Goal: Task Accomplishment & Management: Use online tool/utility

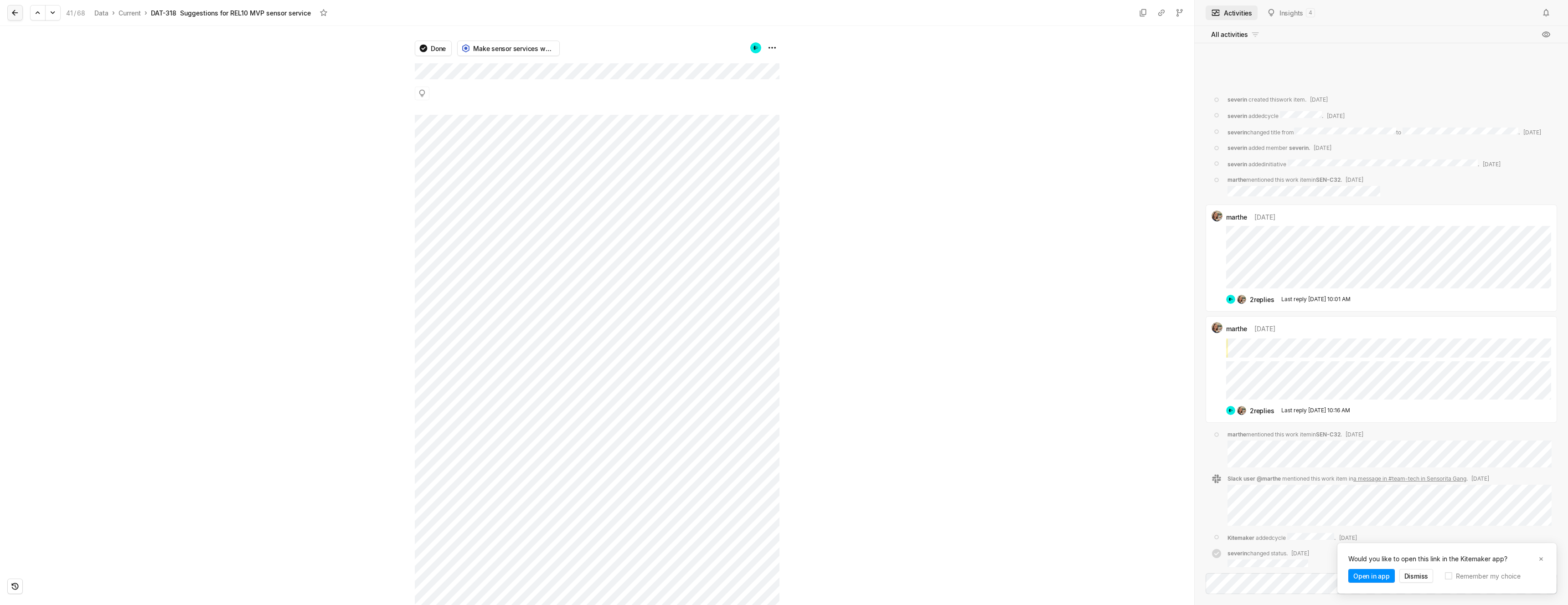
click at [12, 14] on icon at bounding box center [15, 12] width 9 height 9
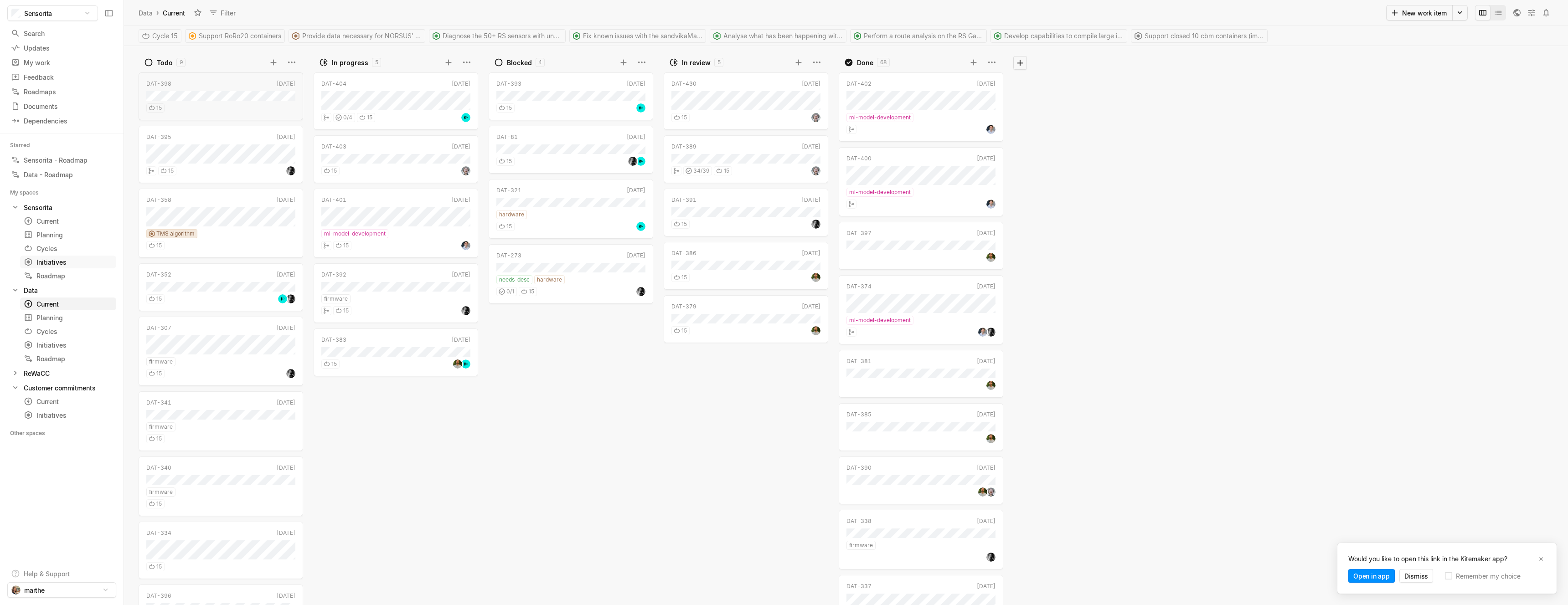
click at [47, 259] on div "Initiatives" at bounding box center [51, 262] width 55 height 10
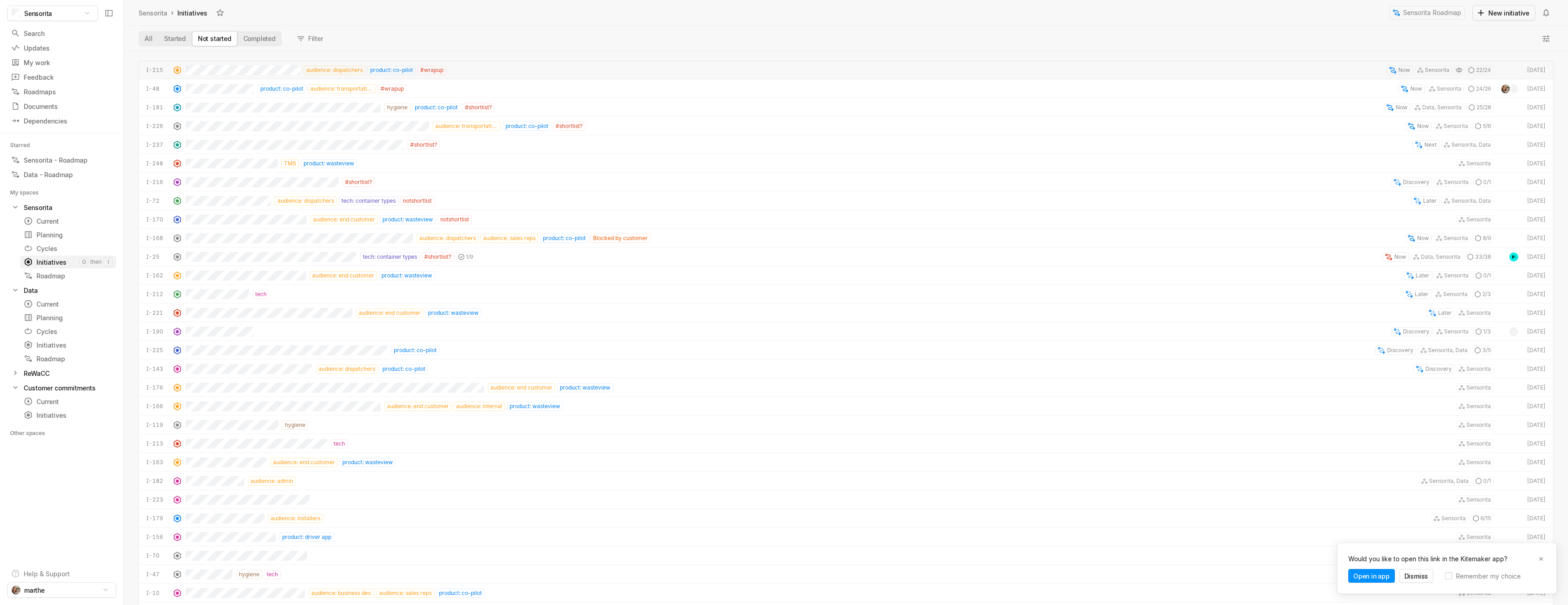
scroll to position [554, 1444]
click at [1493, 12] on button "New initiative" at bounding box center [1503, 12] width 63 height 15
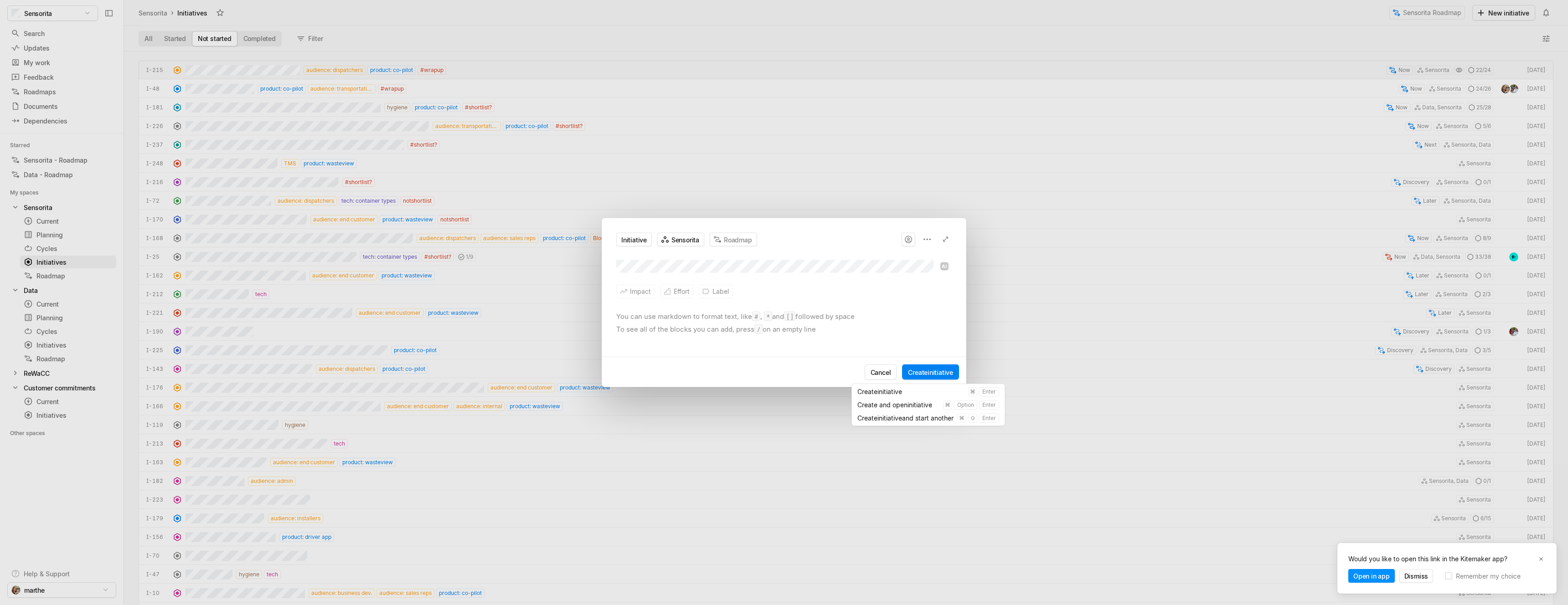
click at [925, 371] on button "Create initiative" at bounding box center [931, 372] width 57 height 15
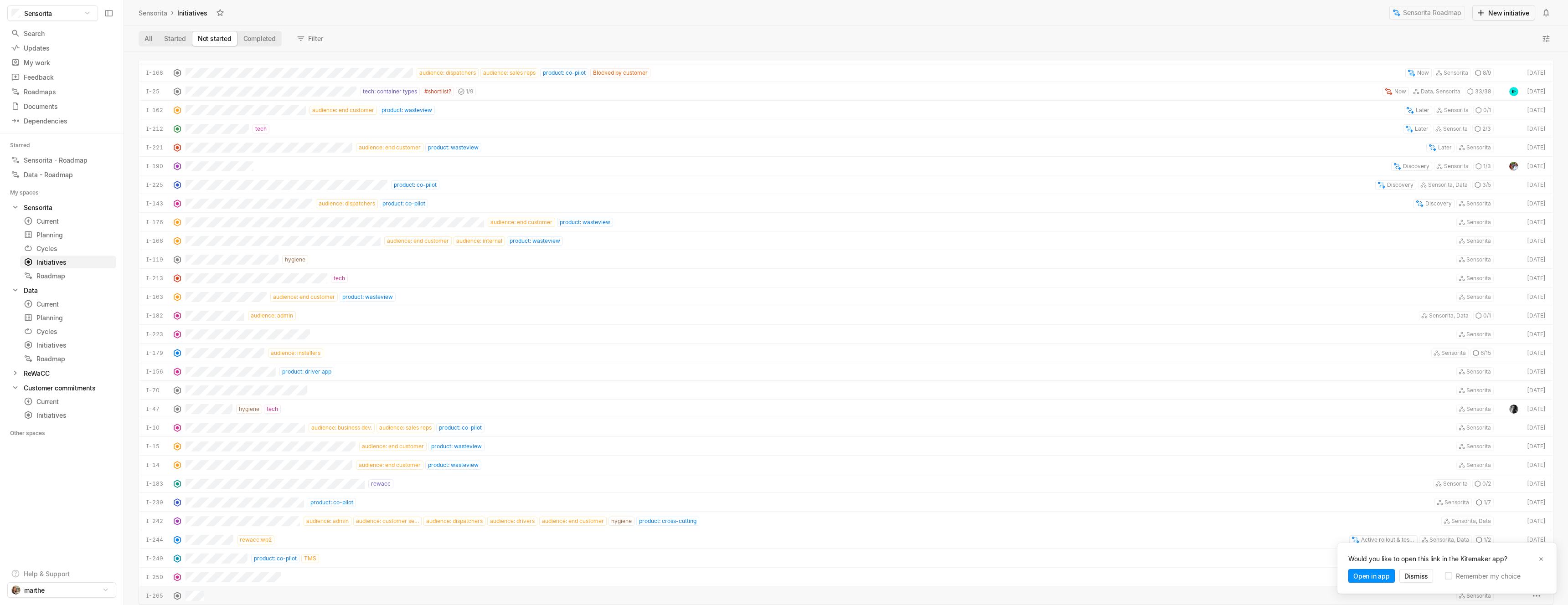
click at [246, 592] on div "Sensorita" at bounding box center [839, 596] width 1308 height 19
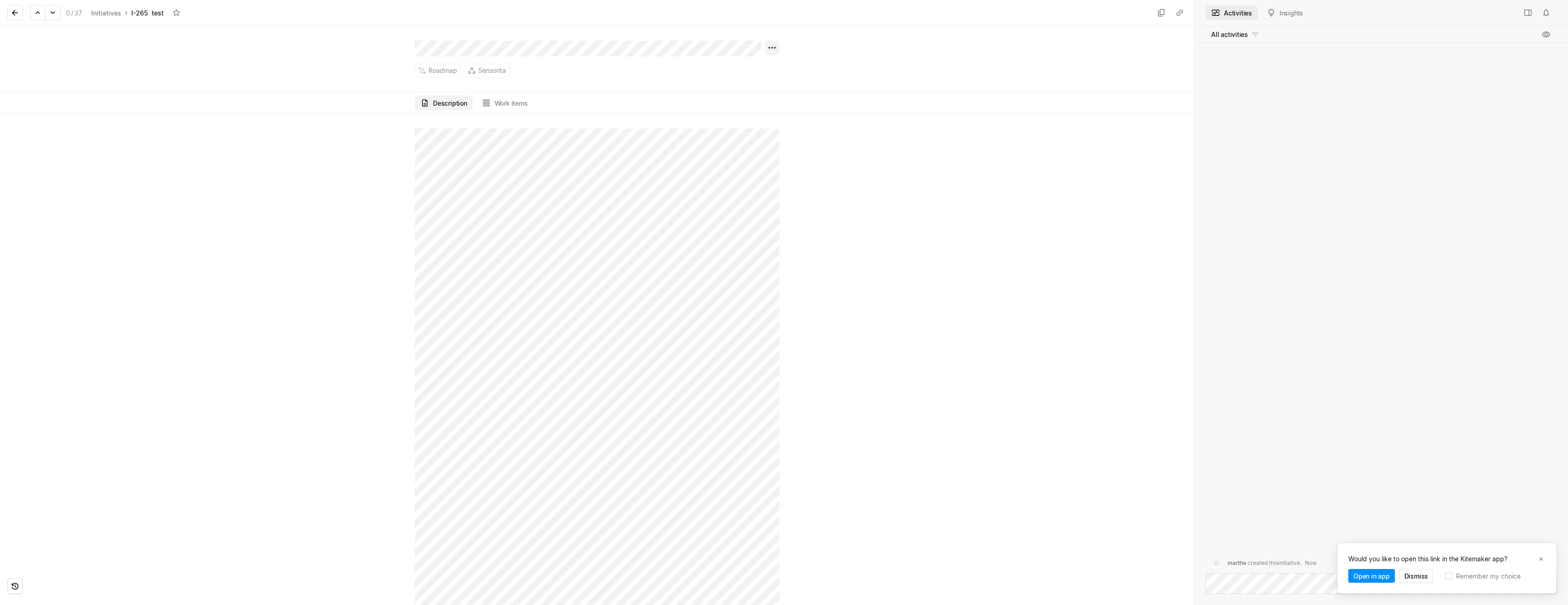
click at [777, 46] on html "Sensorita Search / Updates g then u My work = Feedback g then f Roadmaps g then…" at bounding box center [784, 302] width 1568 height 605
click at [793, 287] on span "Delete" at bounding box center [815, 285] width 64 height 15
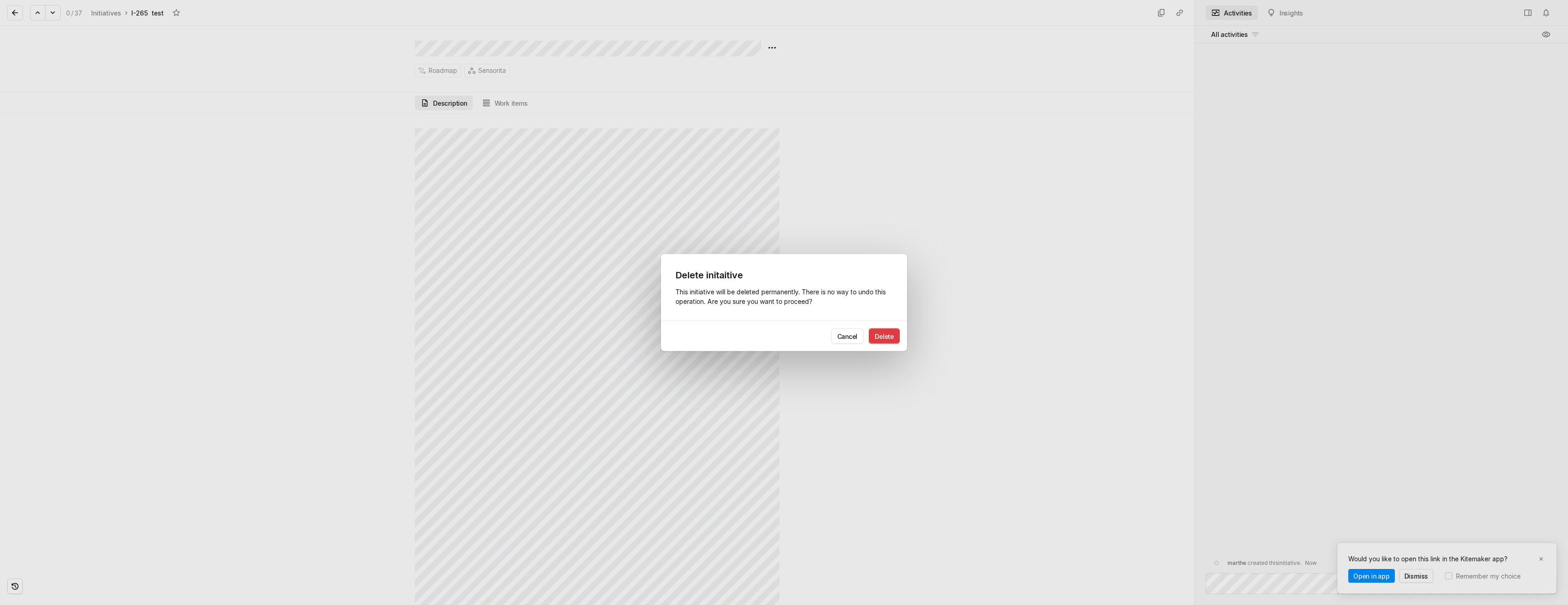
click at [883, 337] on button "Delete" at bounding box center [884, 336] width 31 height 15
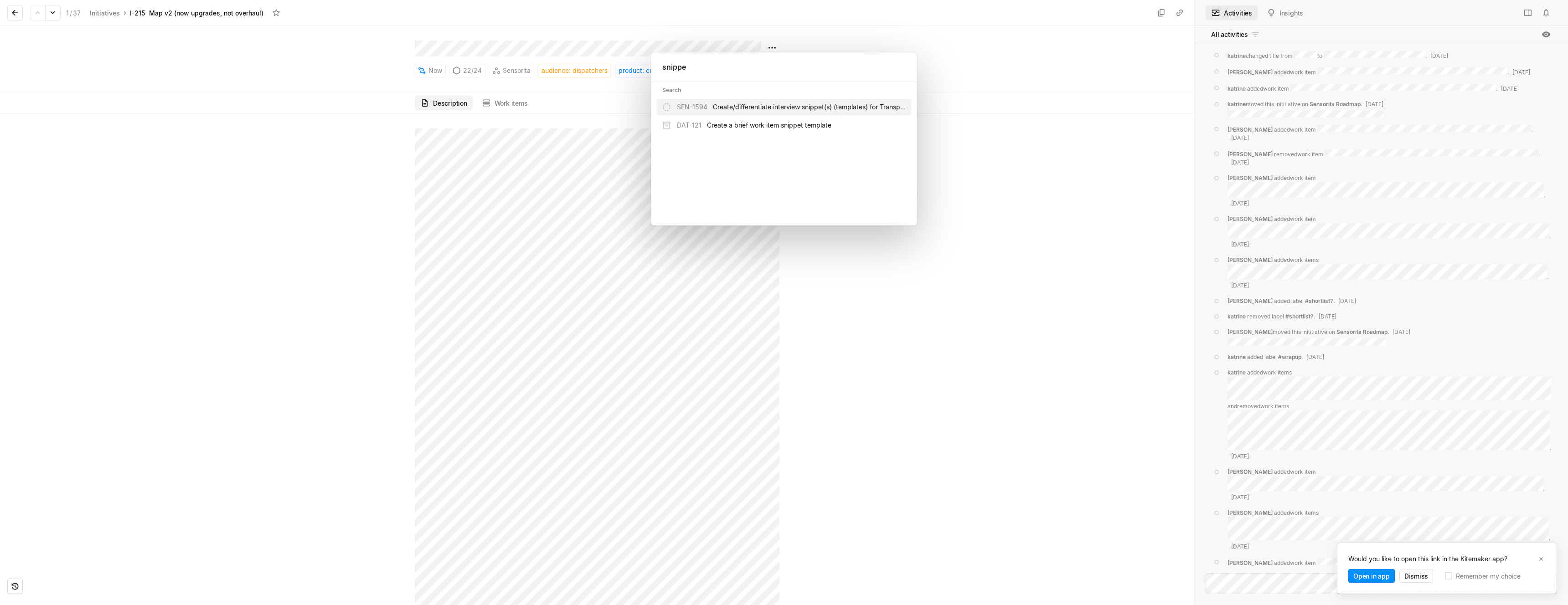
type input "snippet"
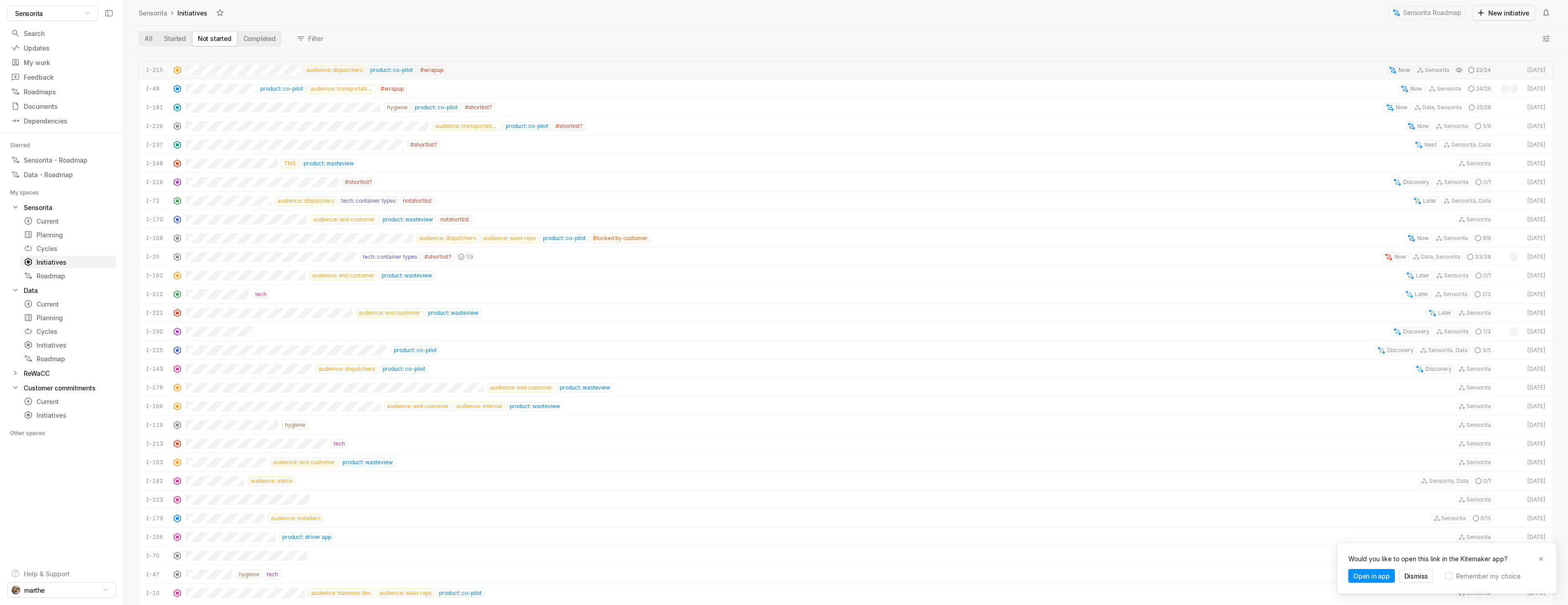
scroll to position [554, 1444]
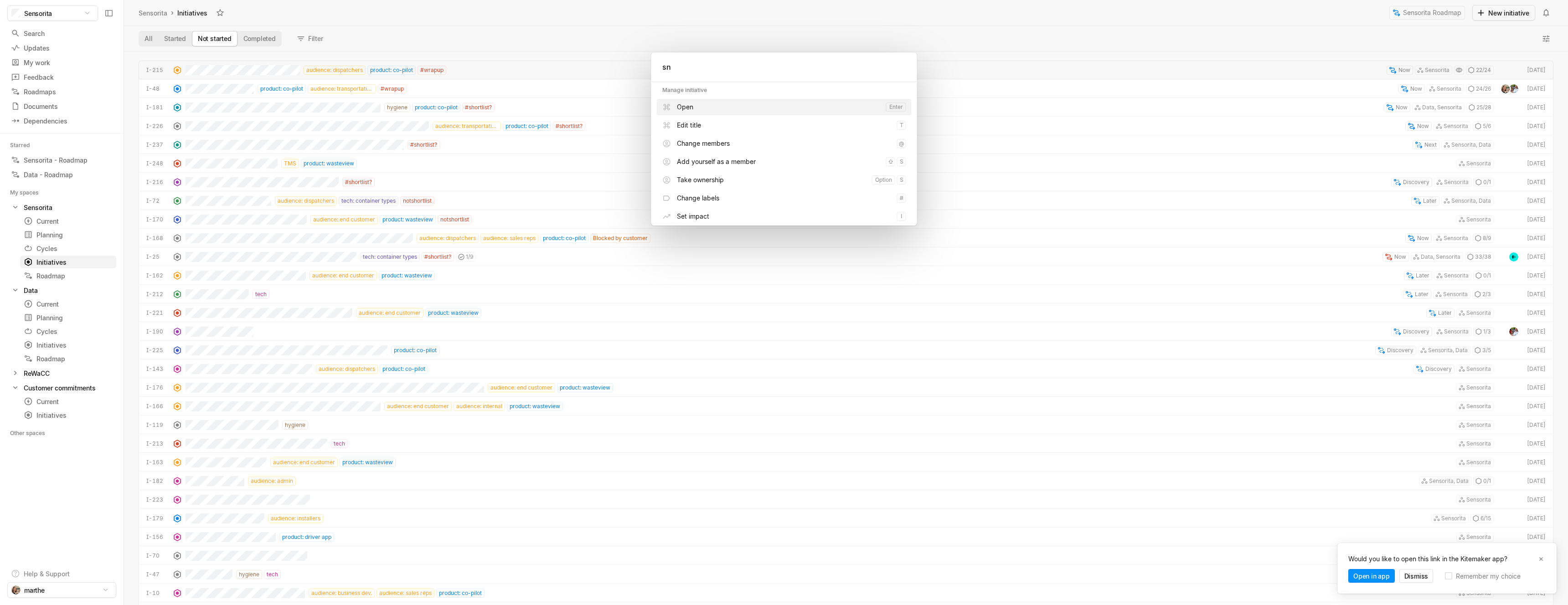
type input "sni"
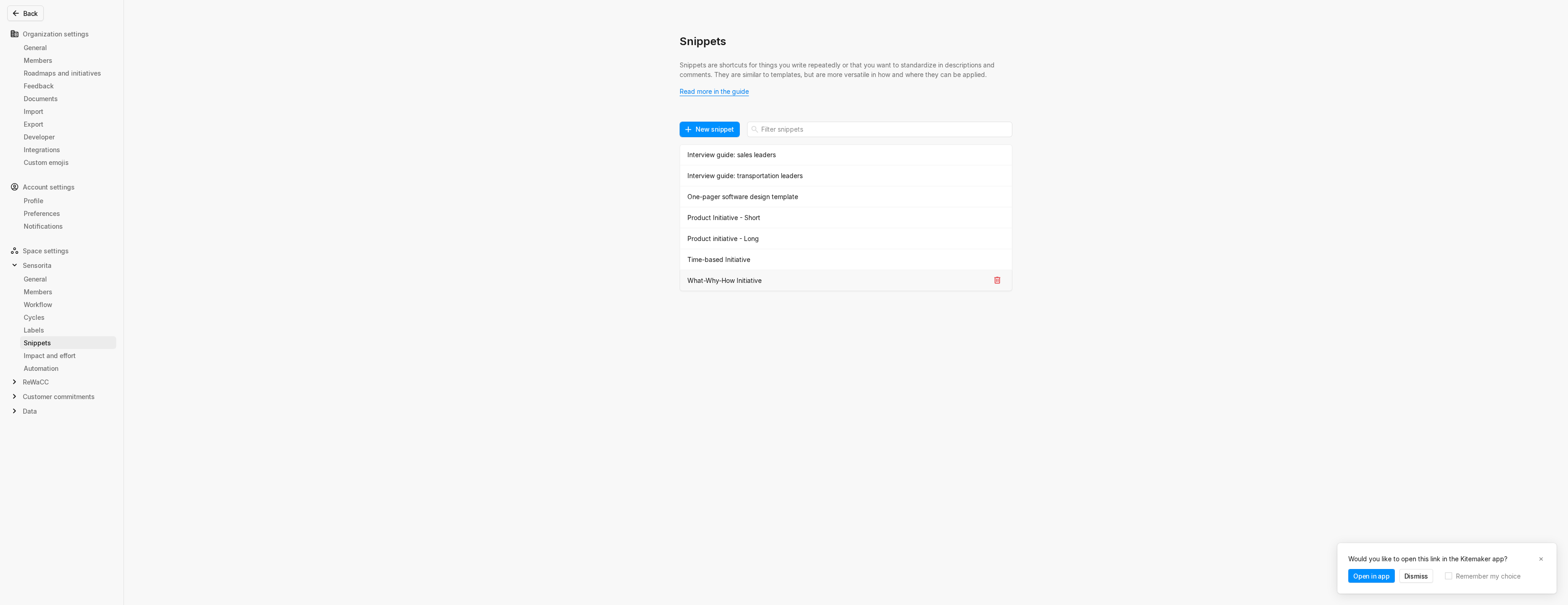
click at [718, 277] on div "What-Why-How Initiative" at bounding box center [838, 281] width 303 height 10
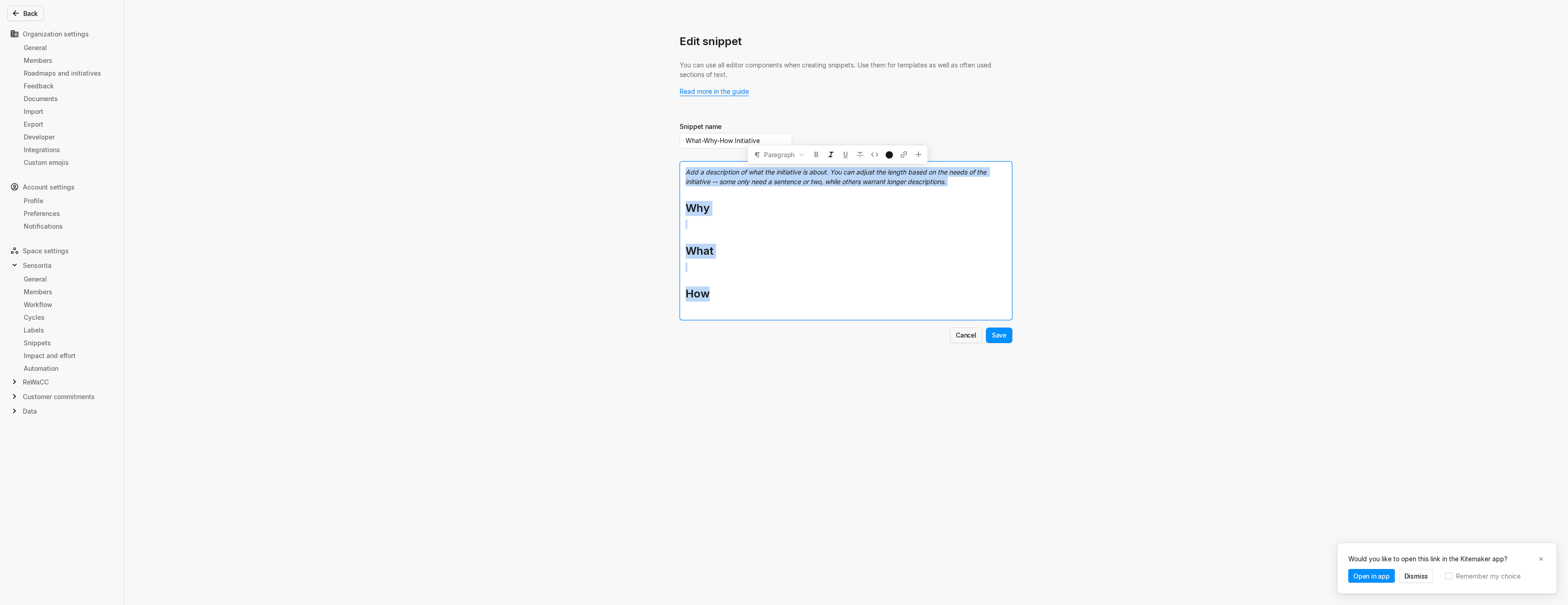
drag, startPoint x: 717, startPoint y: 298, endPoint x: 663, endPoint y: 148, distance: 159.4
click at [663, 148] on div "Edit snippet You can use all editor components when creating snippets. Use them…" at bounding box center [784, 302] width 1568 height 605
copy div "Add a description of what the initiative is about. You can adjust the length ba…"
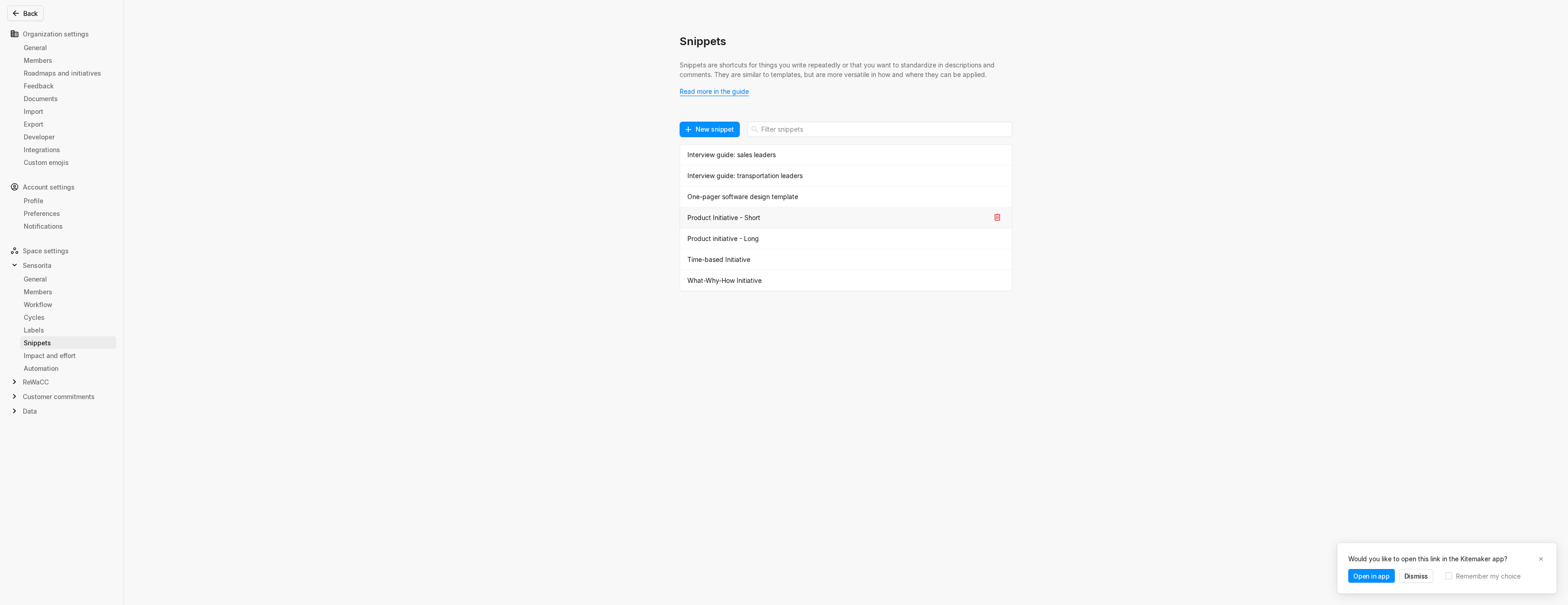
click at [721, 220] on div "Product Initiative - Short" at bounding box center [838, 218] width 303 height 10
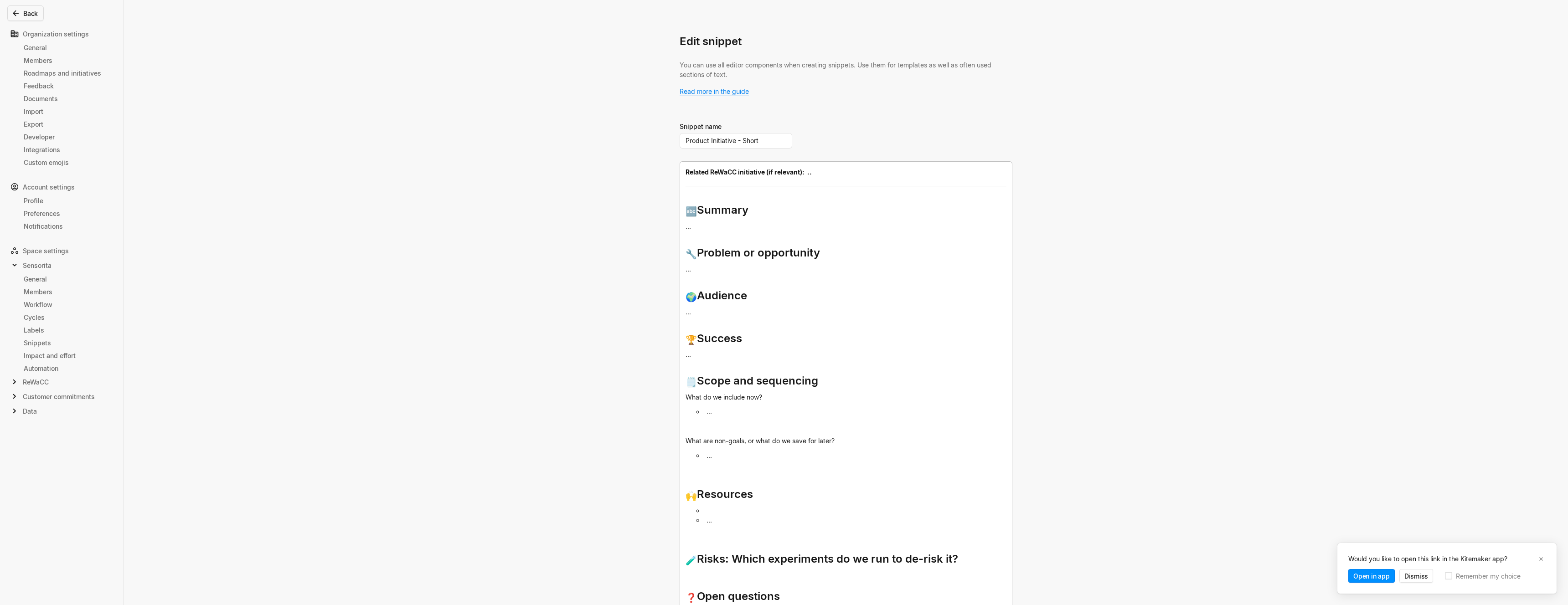
scroll to position [239, 0]
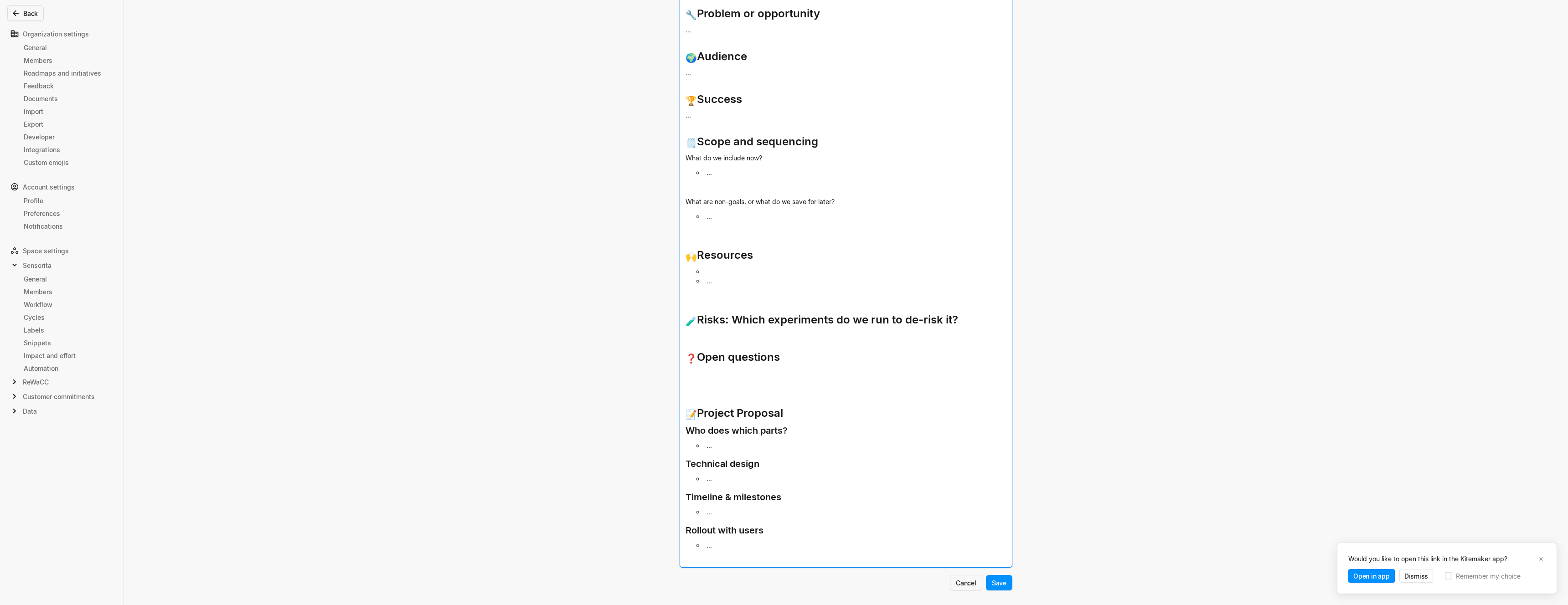
click at [794, 386] on h1 "﻿" at bounding box center [845, 378] width 321 height 19
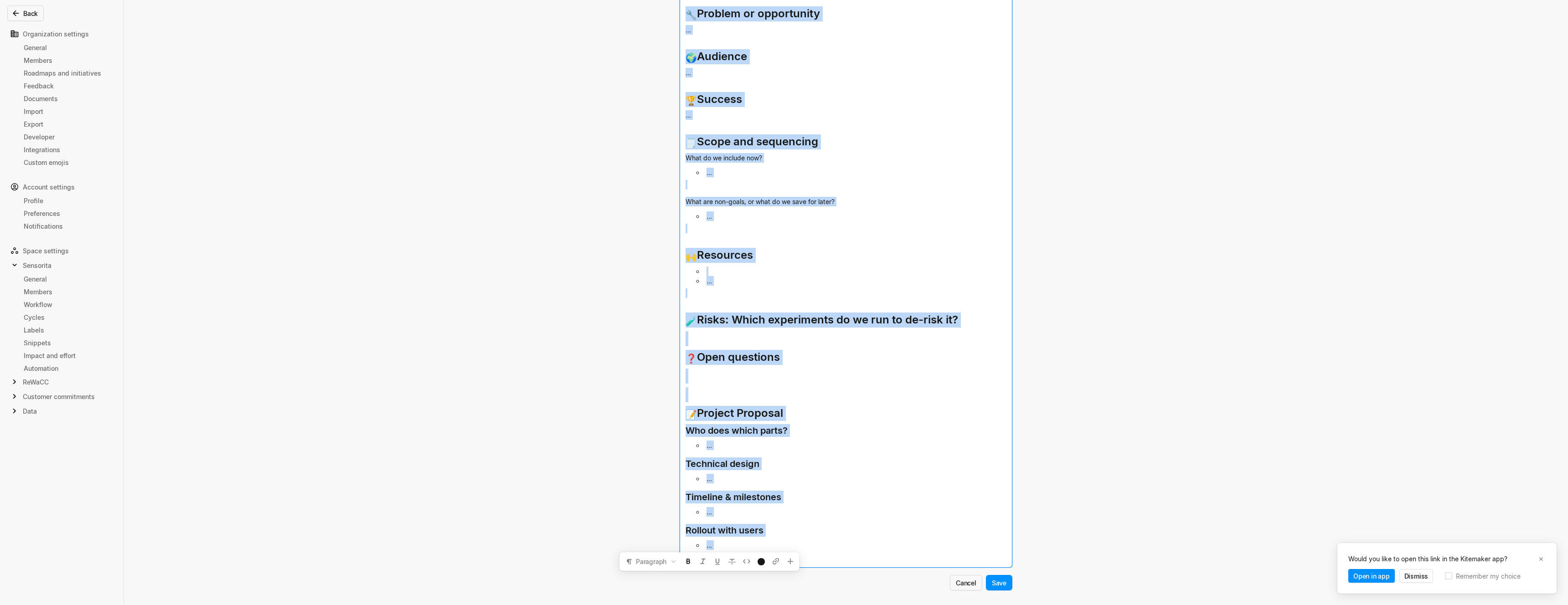
copy div "Related ReWaCC initiative (if relevant): .. ﻿ 🔤 Summary ... 🔧 Problem or opport…"
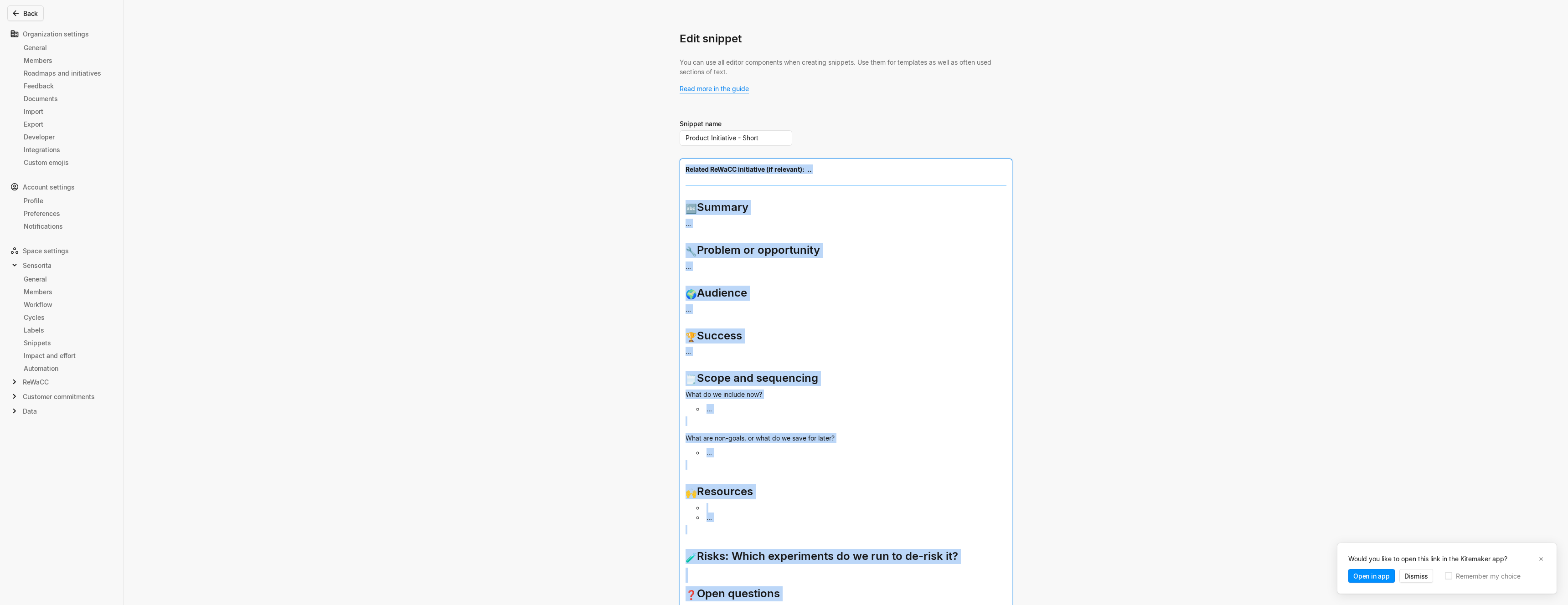
scroll to position [0, 0]
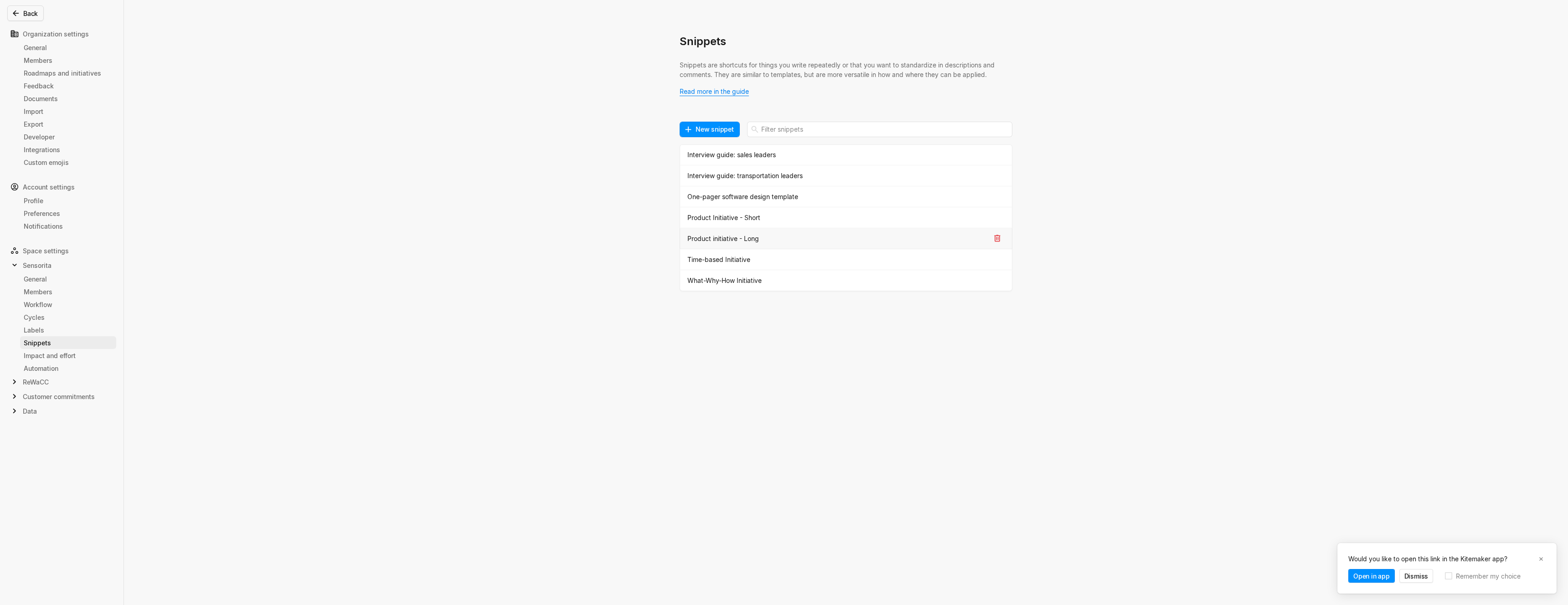
click at [723, 234] on div "Product initiative - Long" at bounding box center [838, 239] width 303 height 10
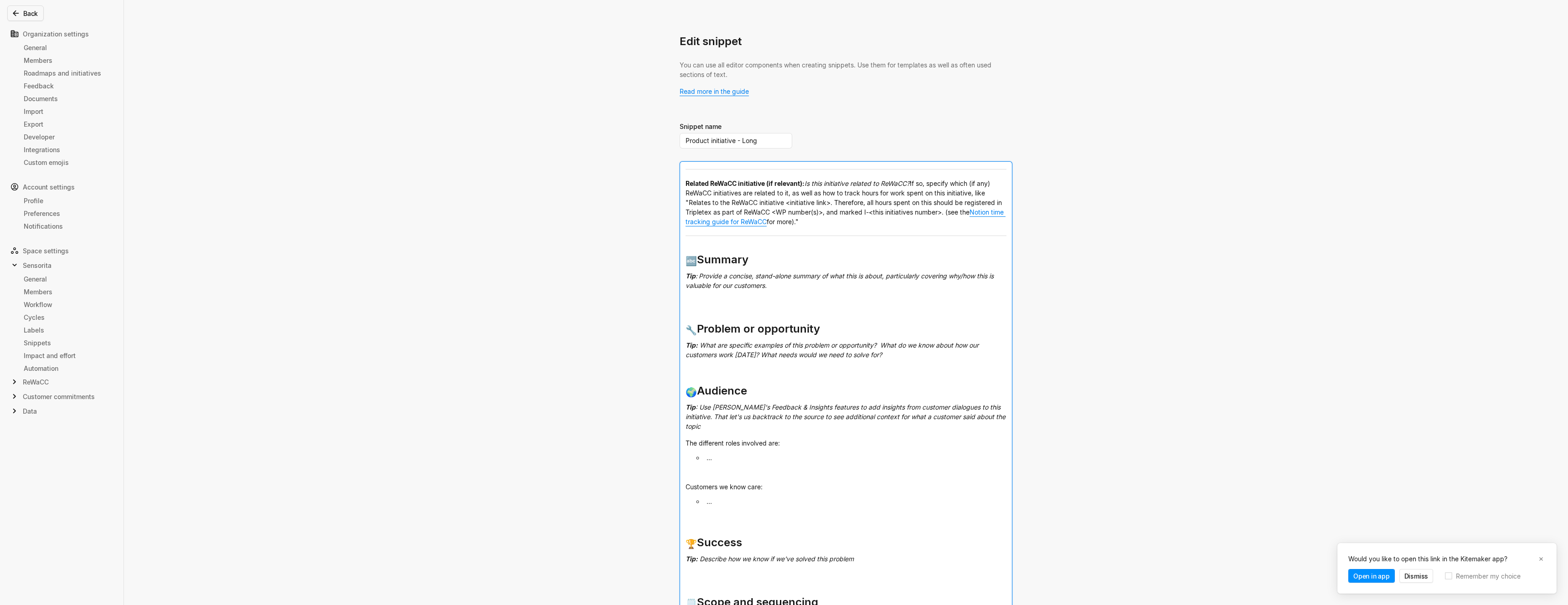
click at [717, 195] on span "If so, specify which (if any) ReWaCC initiatives are related to it, as well as …" at bounding box center [844, 198] width 318 height 37
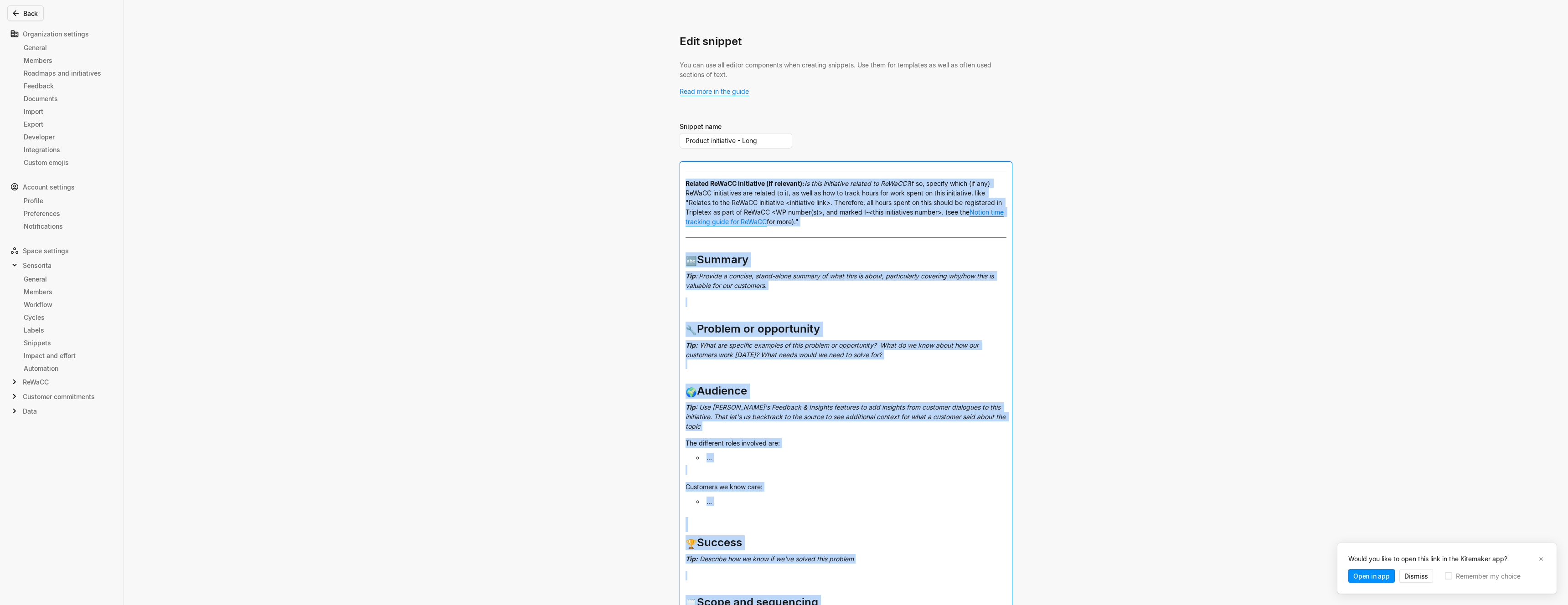
copy div "﻿ Related ReWaCC initiative (if relevant): Is this initiative related to ReWaCC…"
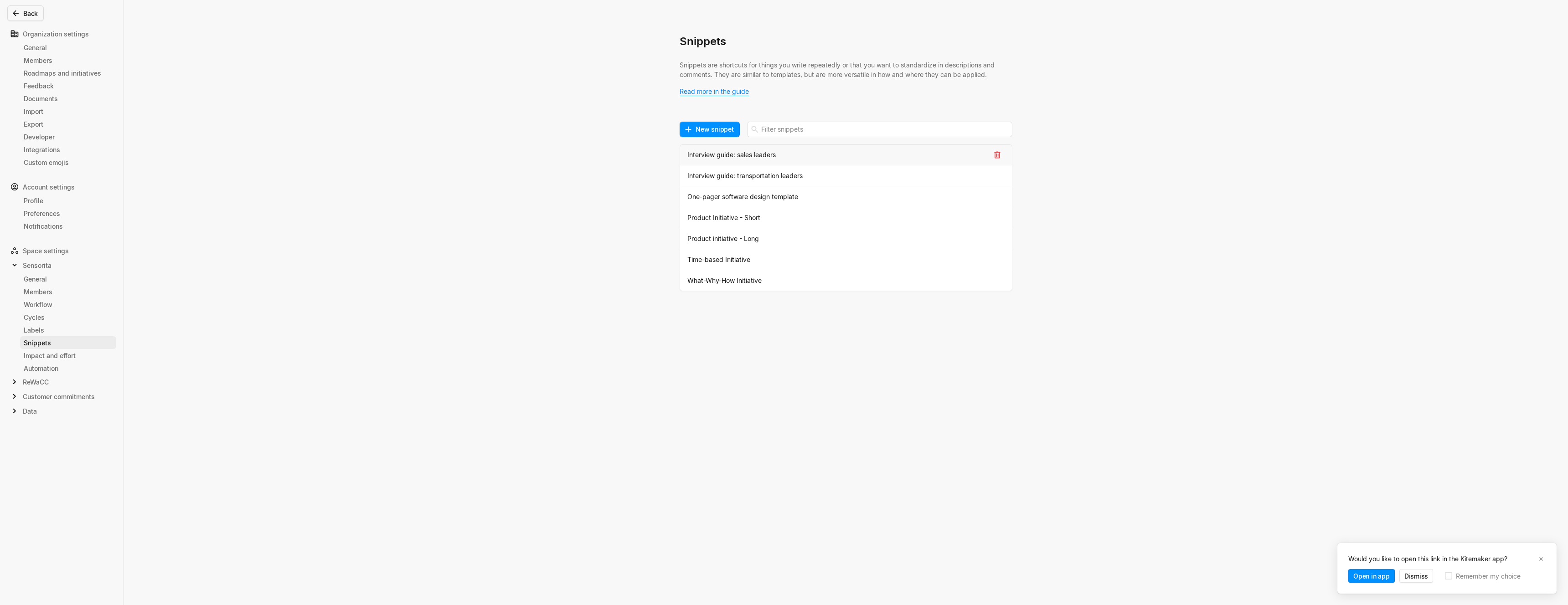
click at [748, 152] on div "Interview guide: sales leaders" at bounding box center [838, 155] width 303 height 10
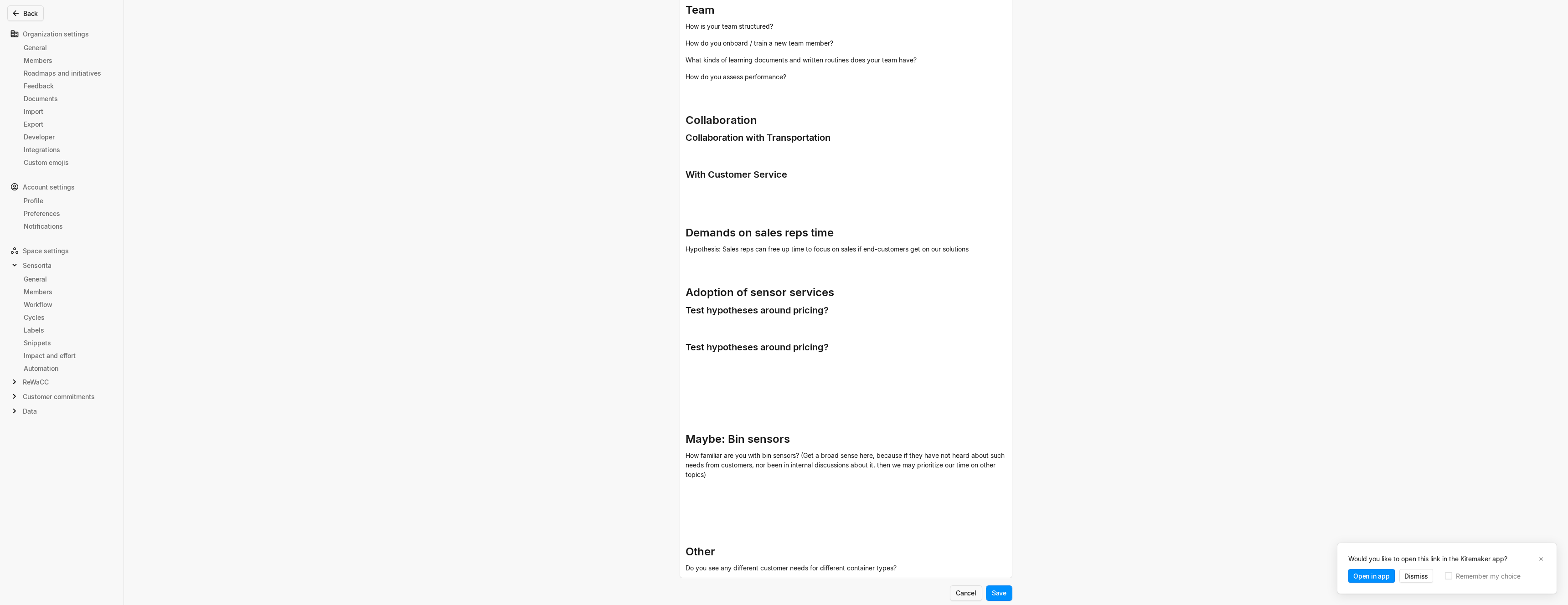
scroll to position [379, 0]
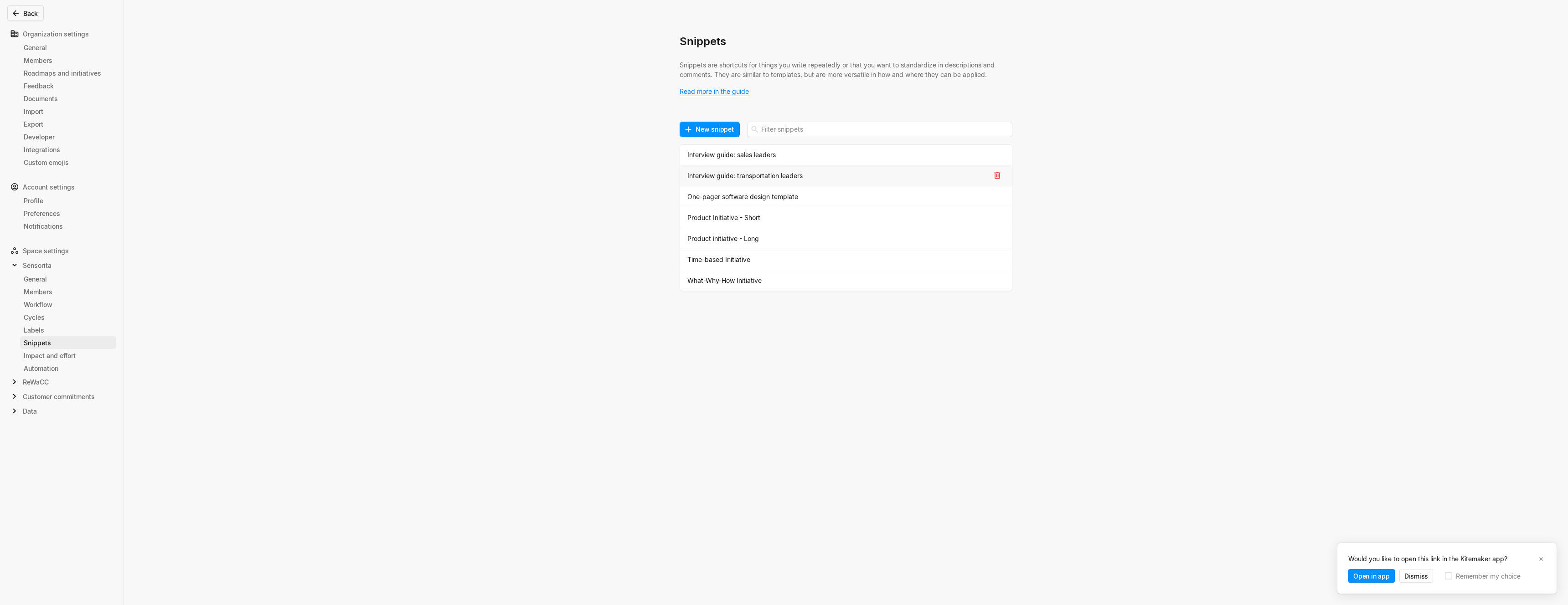
click at [732, 175] on div "Interview guide: transportation leaders" at bounding box center [838, 176] width 303 height 10
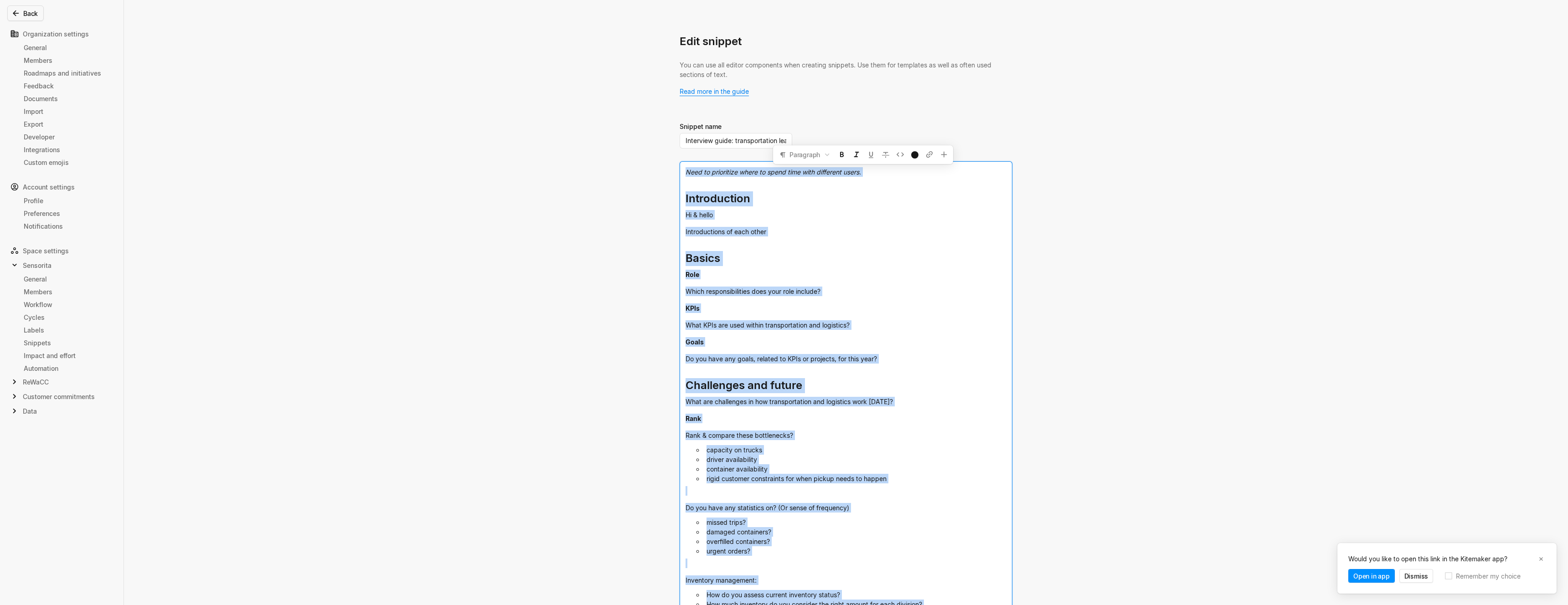
drag, startPoint x: 944, startPoint y: 507, endPoint x: 678, endPoint y: 153, distance: 442.8
click at [678, 153] on div "Edit snippet You can use all editor components when creating snippets. Use them…" at bounding box center [784, 302] width 1568 height 605
copy div "Need to prioritize where to spend time with different users. Introduction Hi & …"
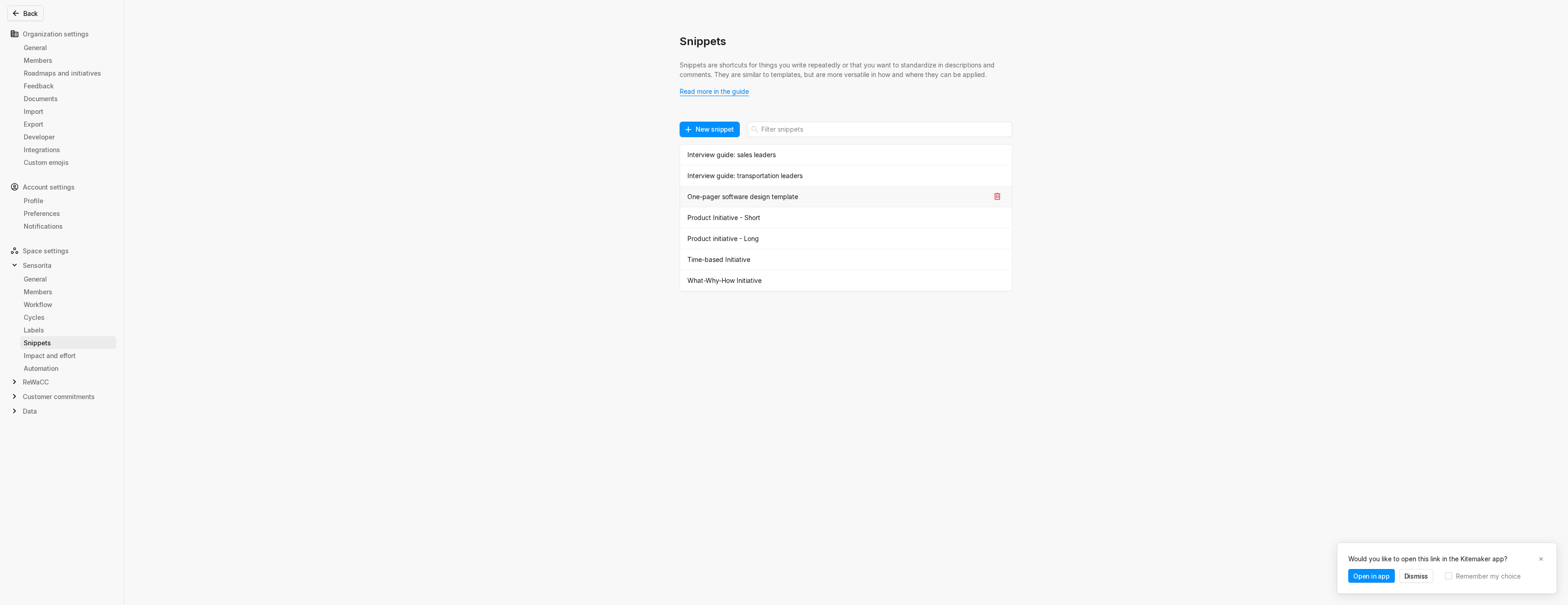
click at [740, 200] on div "One-pager software design template" at bounding box center [838, 197] width 303 height 10
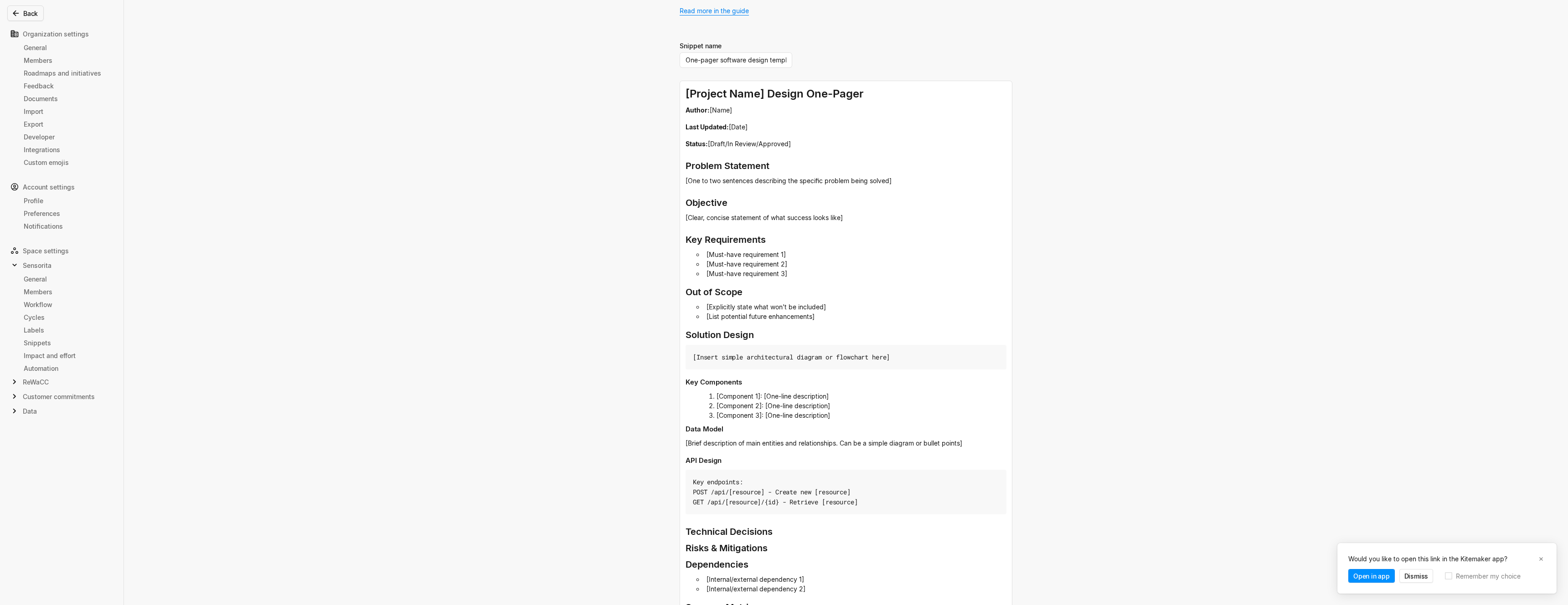
scroll to position [279, 0]
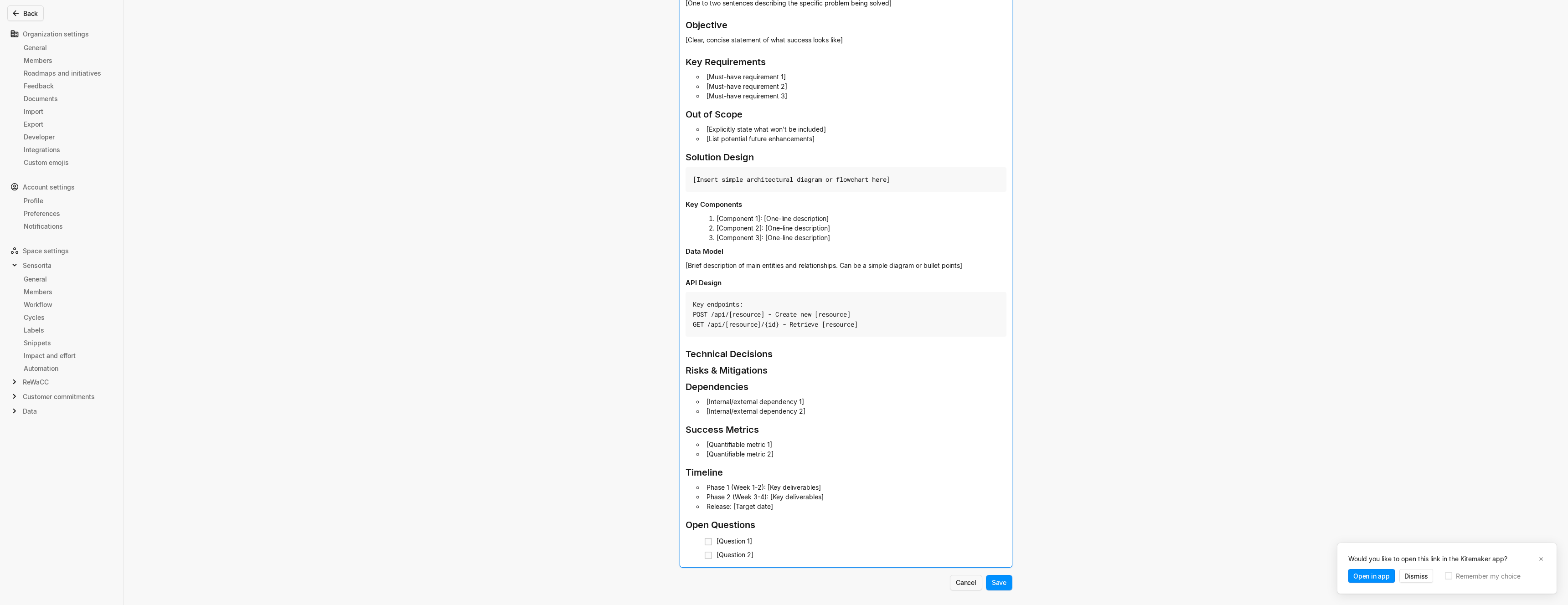
click at [789, 519] on h2 "Open Questions" at bounding box center [845, 523] width 321 height 24
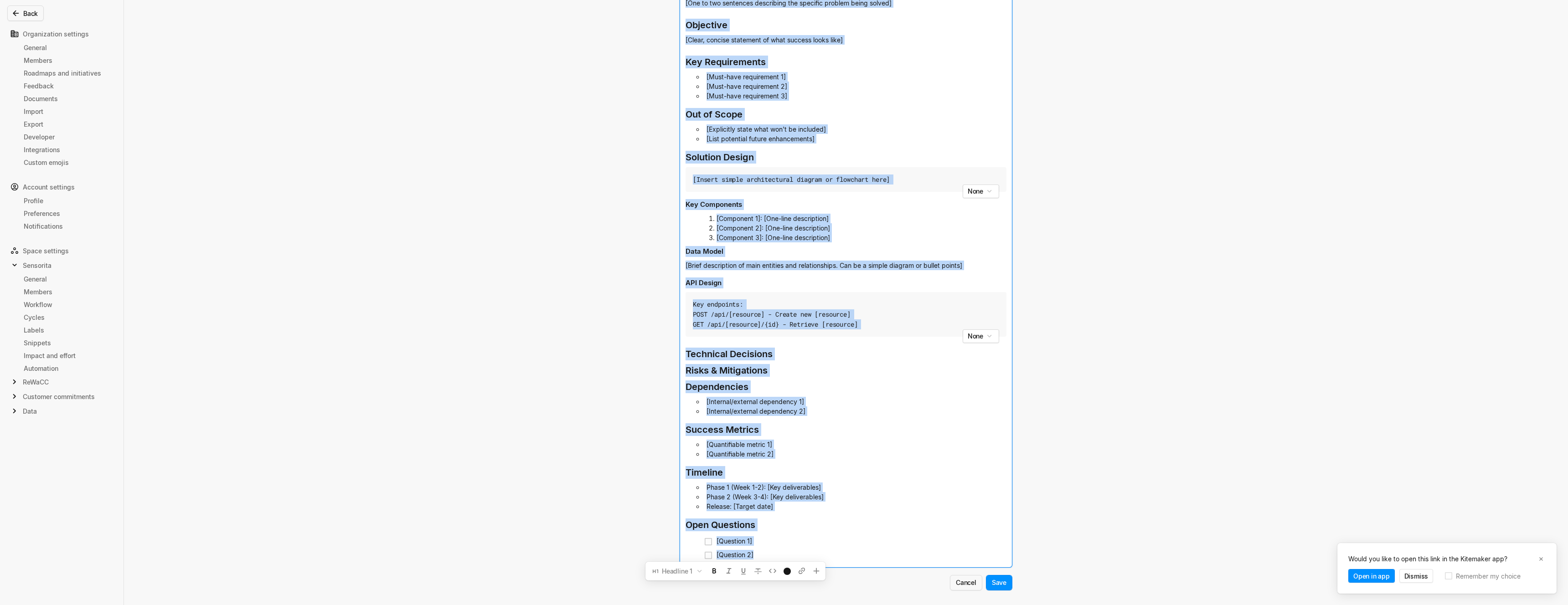
copy div "[Project Name] Design One-Pager Author: [Name] Last Updated: [Date] Status: [Dr…"
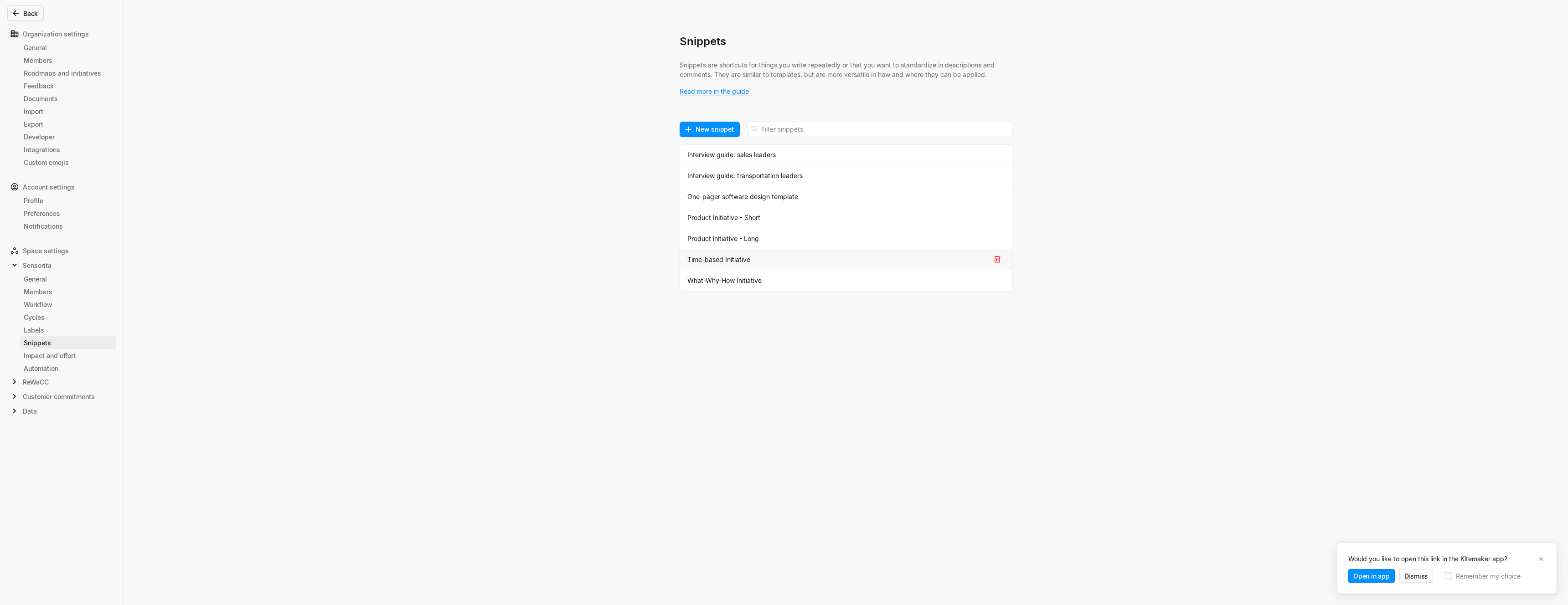
click at [718, 262] on div "Time-based Initiative" at bounding box center [838, 260] width 303 height 10
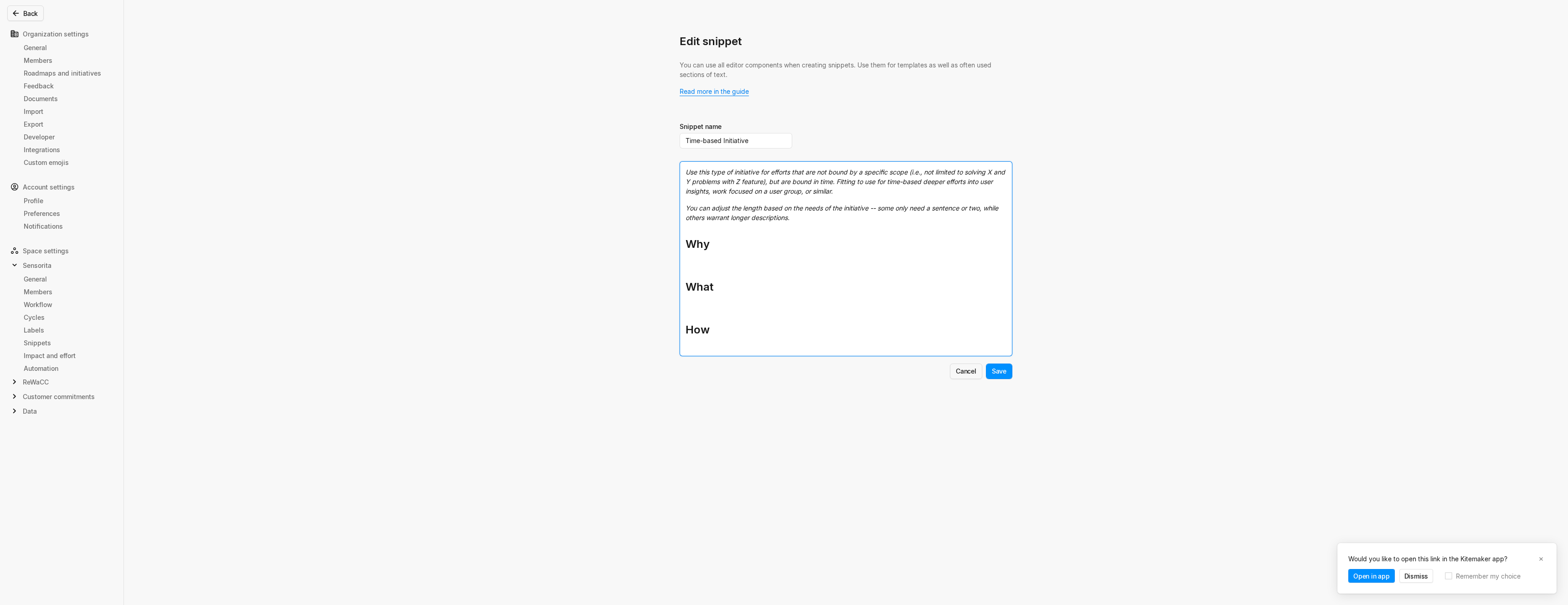
click at [705, 183] on span "Use this type of initiative for efforts that are not bound by a specific scope …" at bounding box center [846, 181] width 321 height 27
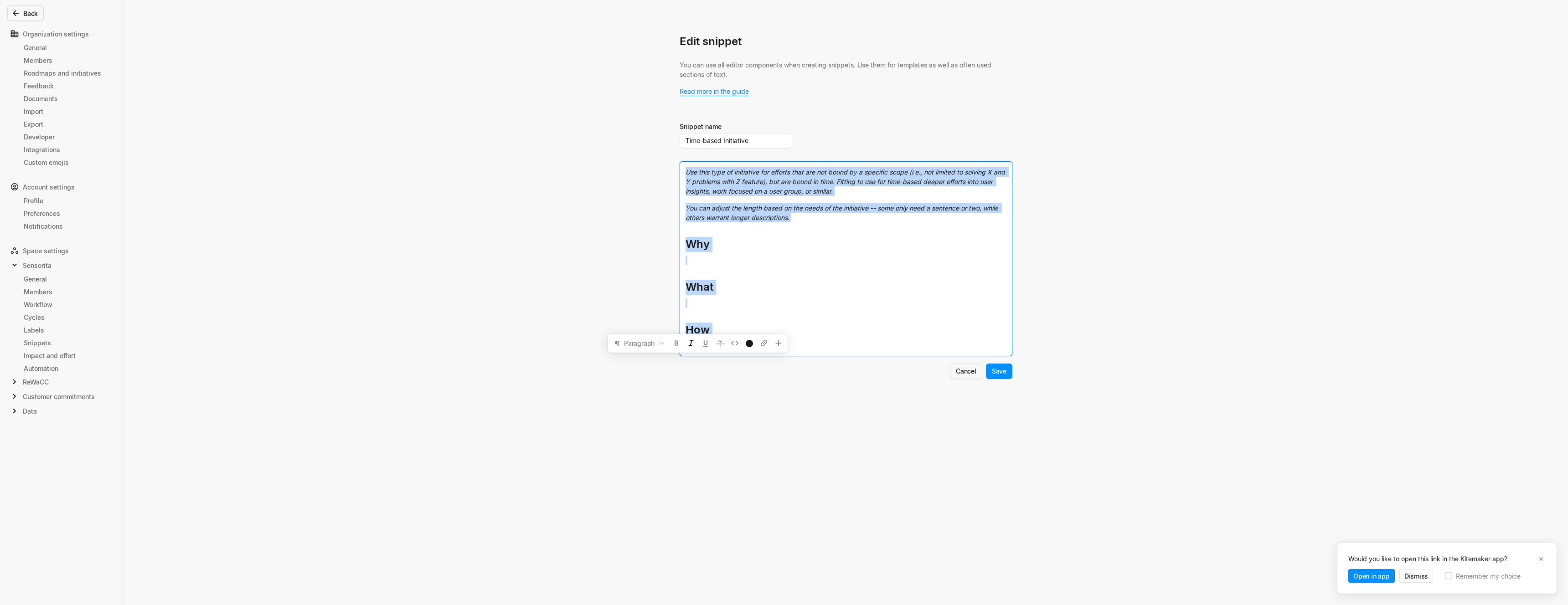
copy div "Use this type of initiative for efforts that are not bound by a specific scope …"
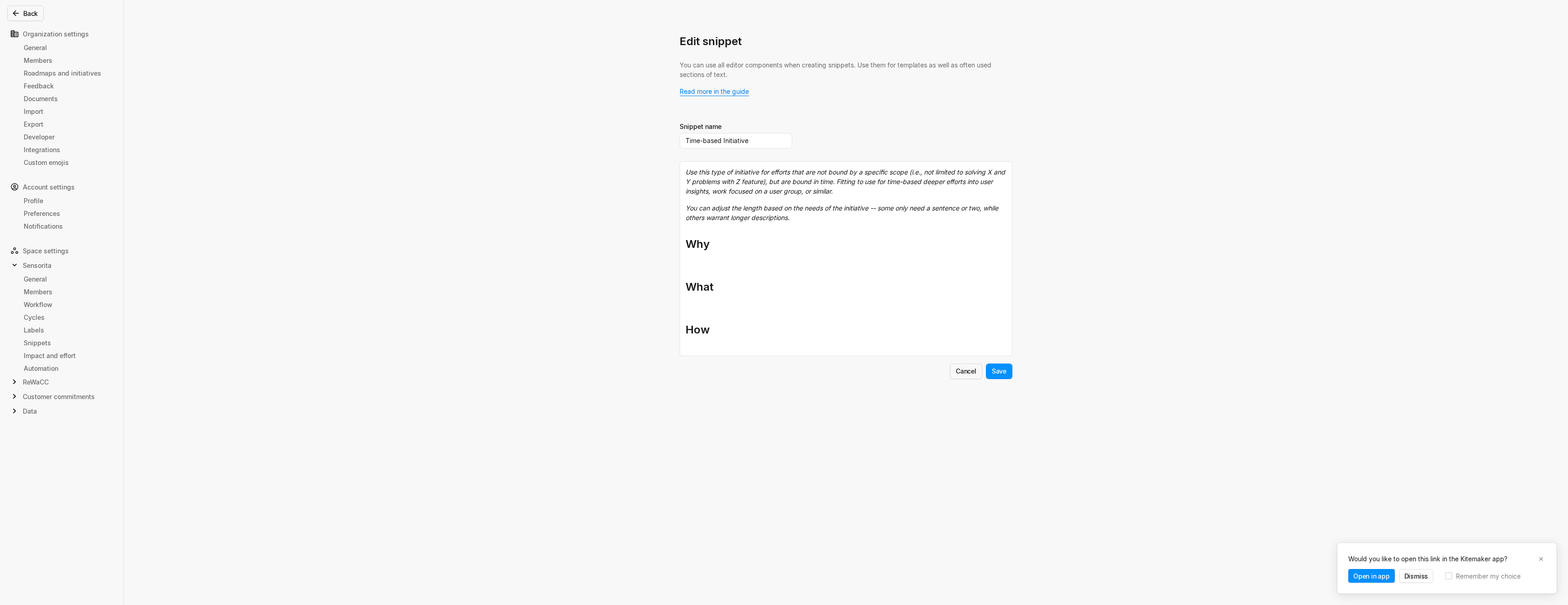
click at [377, 144] on div "Edit snippet You can use all editor components when creating snippets. Use them…" at bounding box center [784, 302] width 1568 height 605
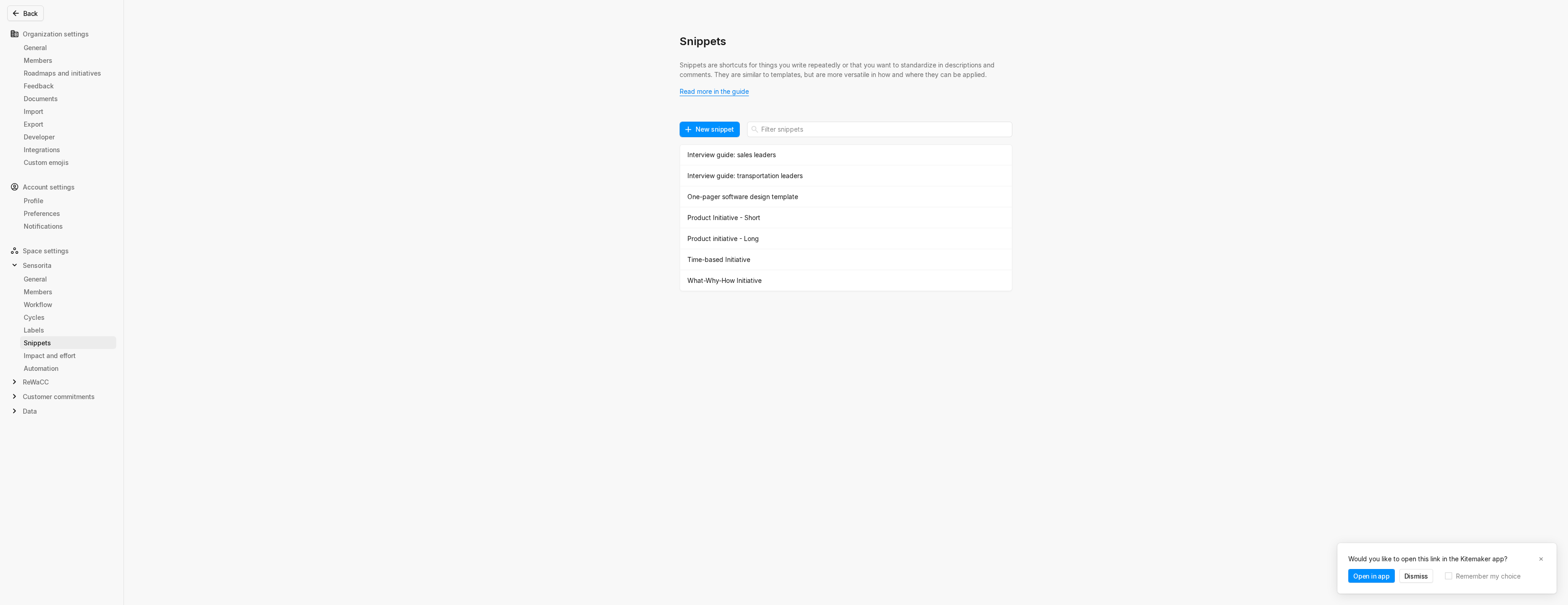
click at [357, 272] on div "Snippets Snippets are shortcuts for things you write repeatedly or that you wan…" at bounding box center [784, 302] width 1568 height 605
click at [396, 159] on div "Snippets Snippets are shortcuts for things you write repeatedly or that you wan…" at bounding box center [784, 302] width 1568 height 605
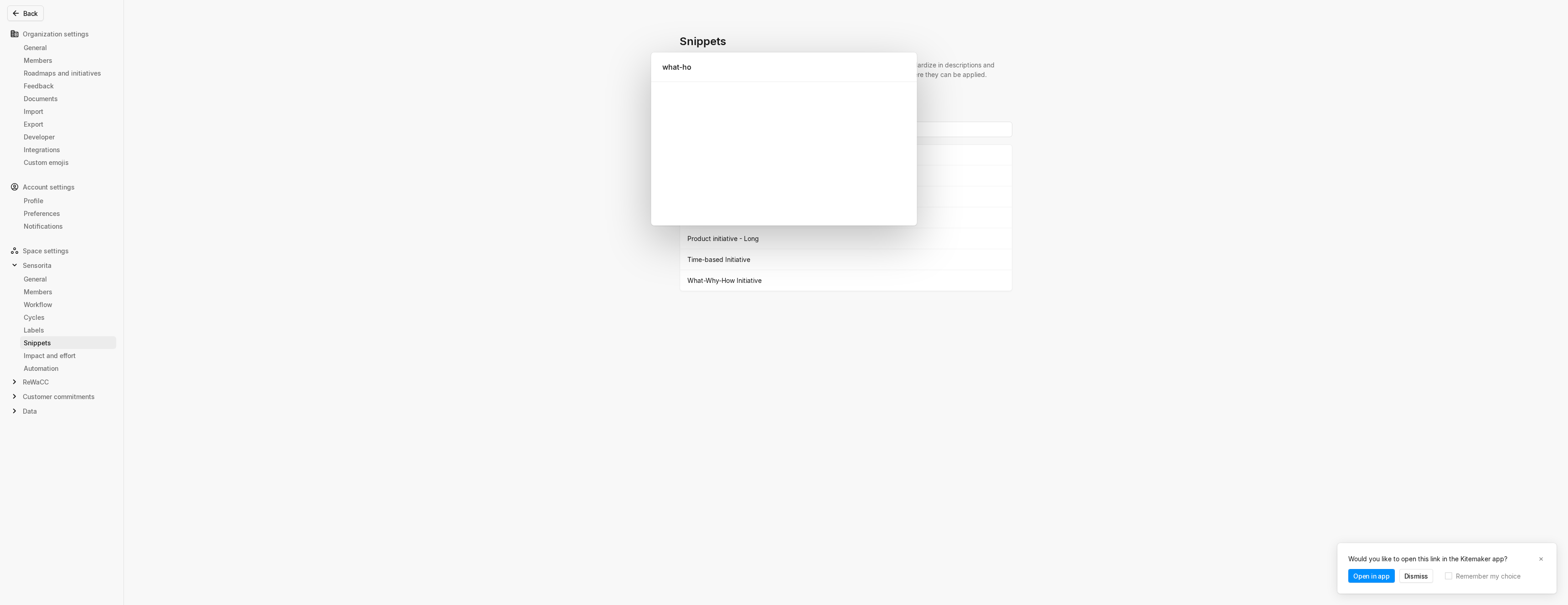
type input "what-how"
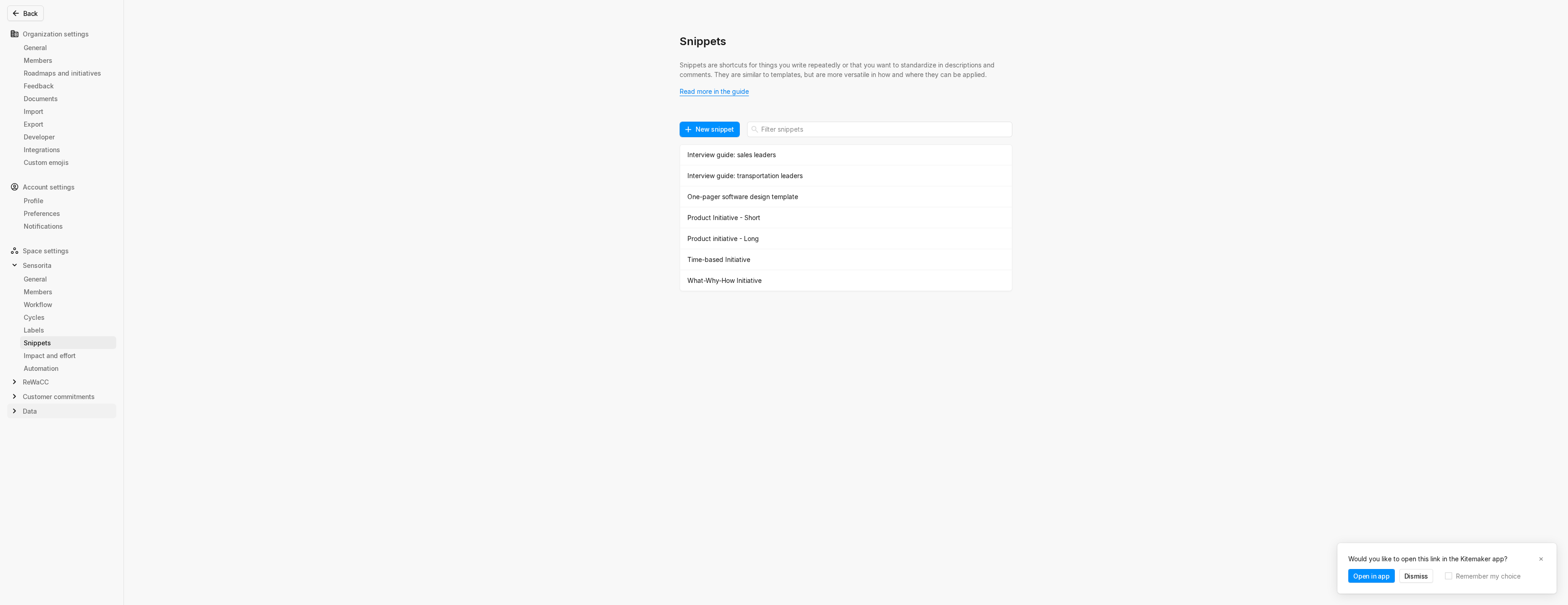
click at [18, 407] on icon at bounding box center [14, 411] width 9 height 9
click at [37, 487] on div "Snippets" at bounding box center [68, 489] width 89 height 10
click at [716, 161] on div "What-Why-How" at bounding box center [846, 155] width 333 height 21
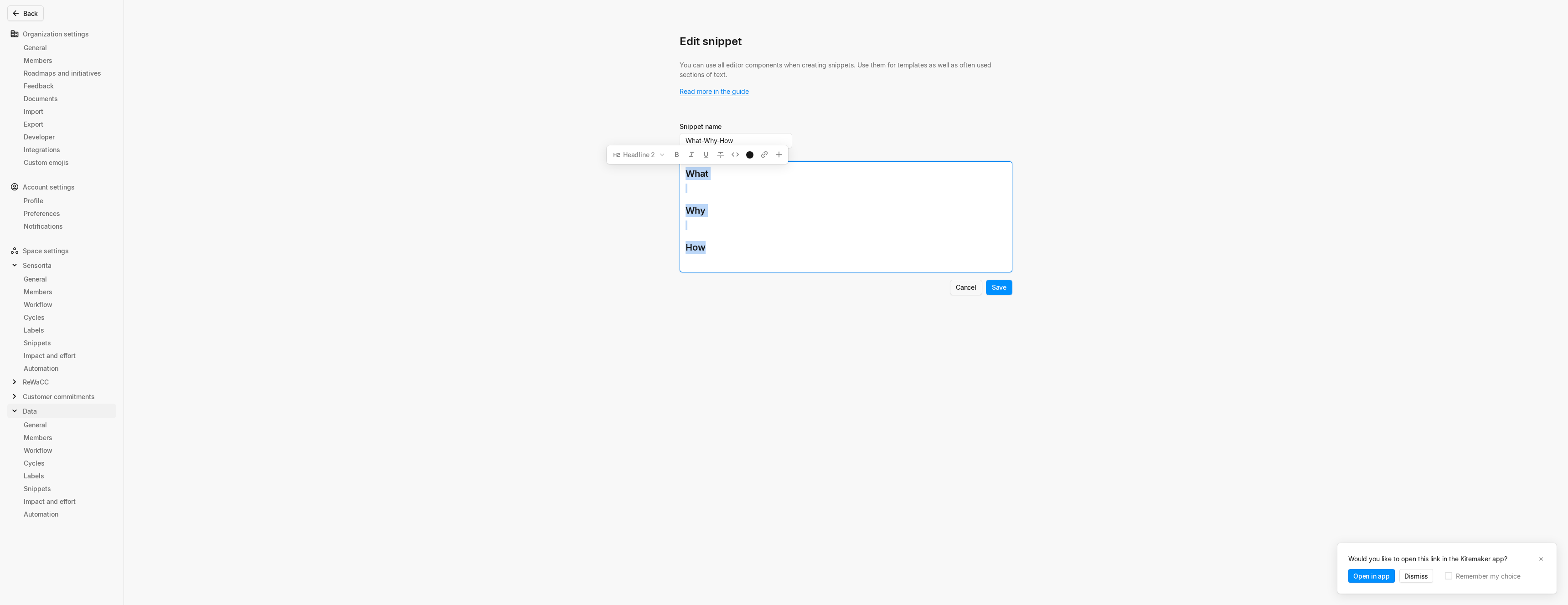
drag, startPoint x: 763, startPoint y: 257, endPoint x: 684, endPoint y: 150, distance: 133.0
click at [684, 150] on div "Edit snippet You can use all editor components when creating snippets. Use them…" at bounding box center [846, 172] width 333 height 276
copy div "What ﻿ Why ﻿ How"
click at [449, 296] on div "Edit snippet You can use all editor components when creating snippets. Use them…" at bounding box center [784, 302] width 1568 height 605
click at [13, 409] on icon at bounding box center [14, 411] width 9 height 9
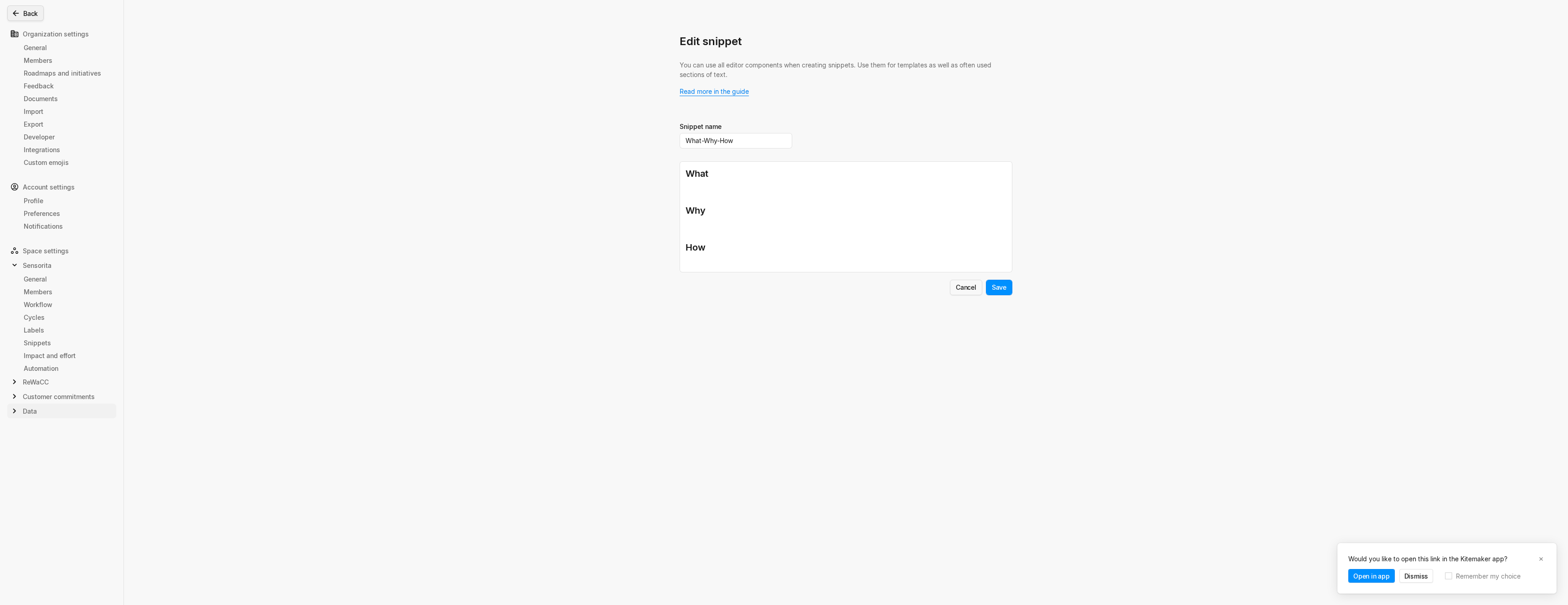
click at [18, 15] on icon at bounding box center [16, 13] width 9 height 9
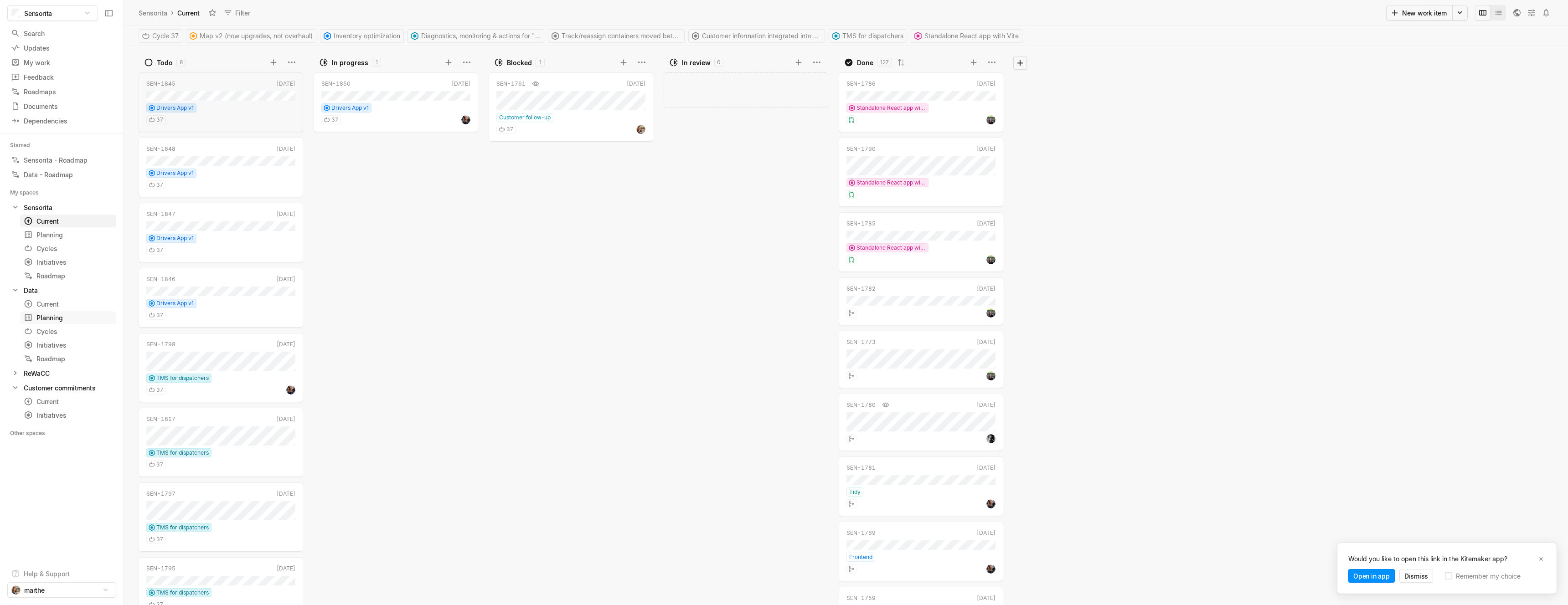
click at [44, 317] on div "Planning" at bounding box center [51, 318] width 55 height 10
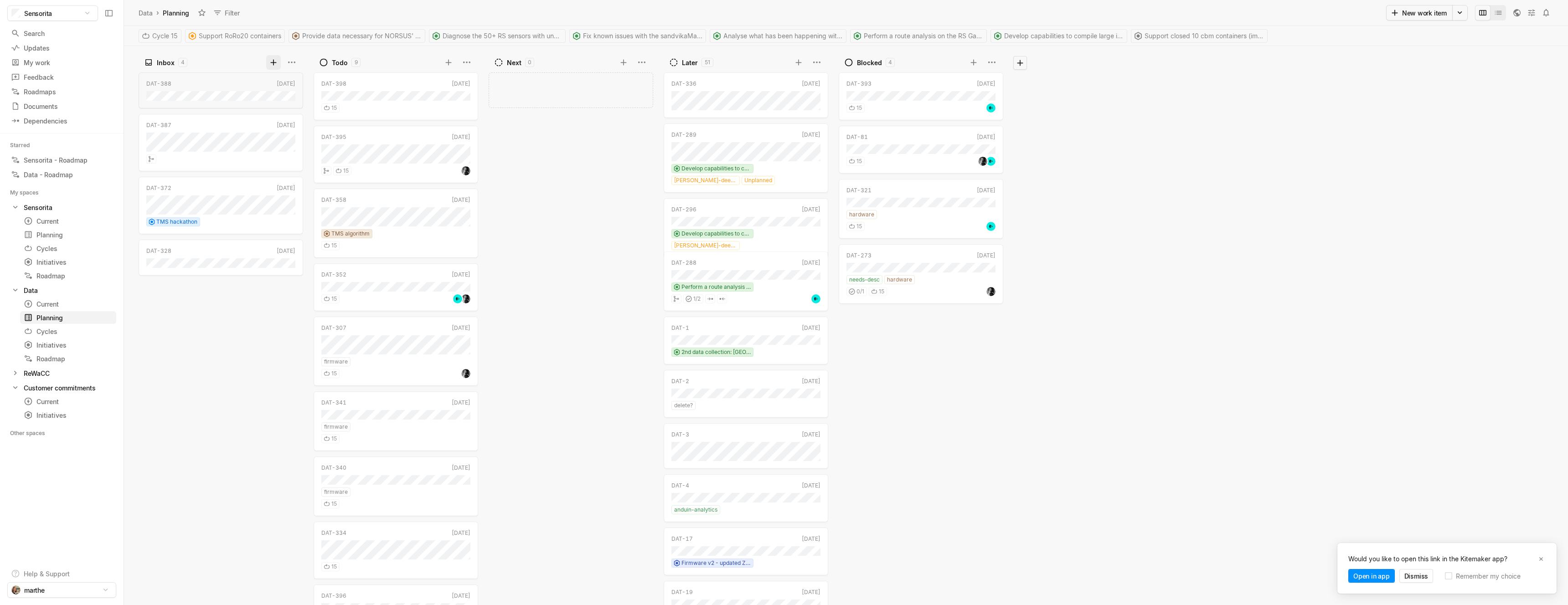
click at [273, 61] on icon at bounding box center [273, 62] width 6 height 6
click at [281, 125] on button "Create" at bounding box center [281, 125] width 30 height 13
click at [192, 107] on div "DAT-431 Now" at bounding box center [221, 90] width 164 height 36
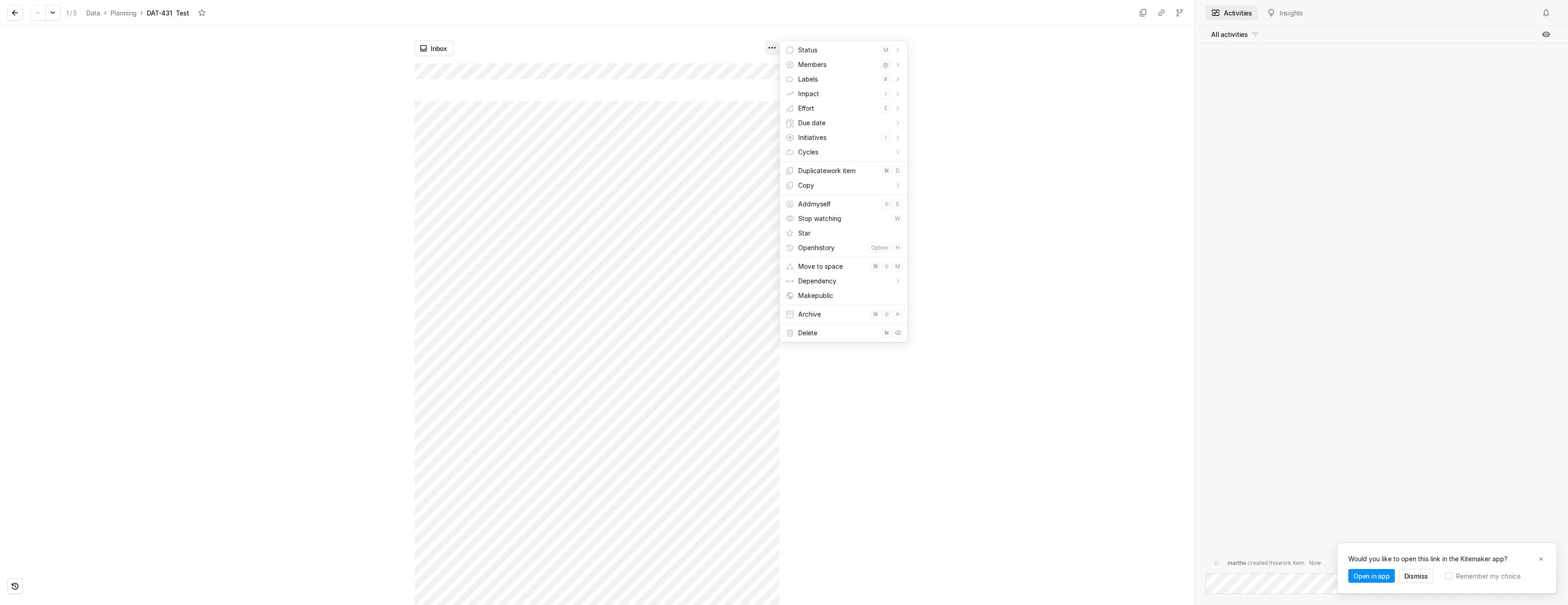
click at [771, 48] on html "Sensorita Search / Updates g then u My work = Feedback g then f Roadmaps g then…" at bounding box center [784, 302] width 1568 height 605
click at [813, 338] on span "Delete" at bounding box center [838, 333] width 80 height 15
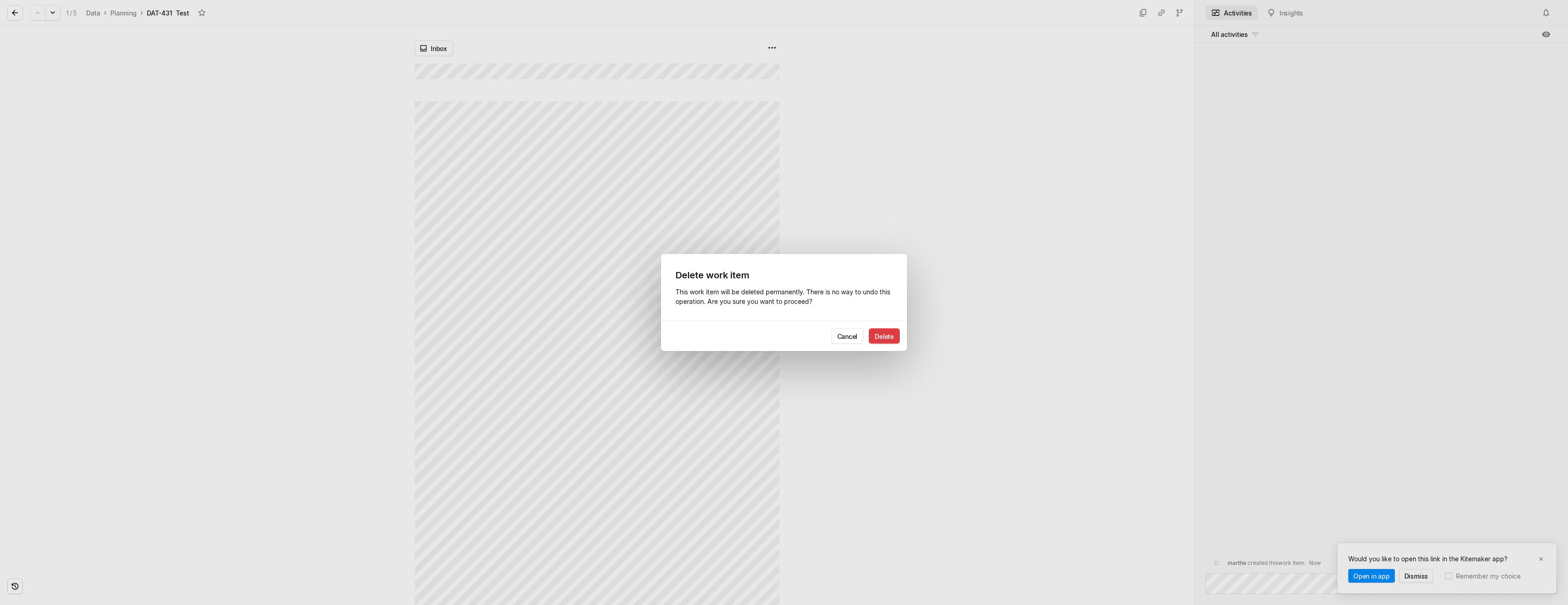
click at [889, 333] on button "Delete" at bounding box center [884, 336] width 31 height 15
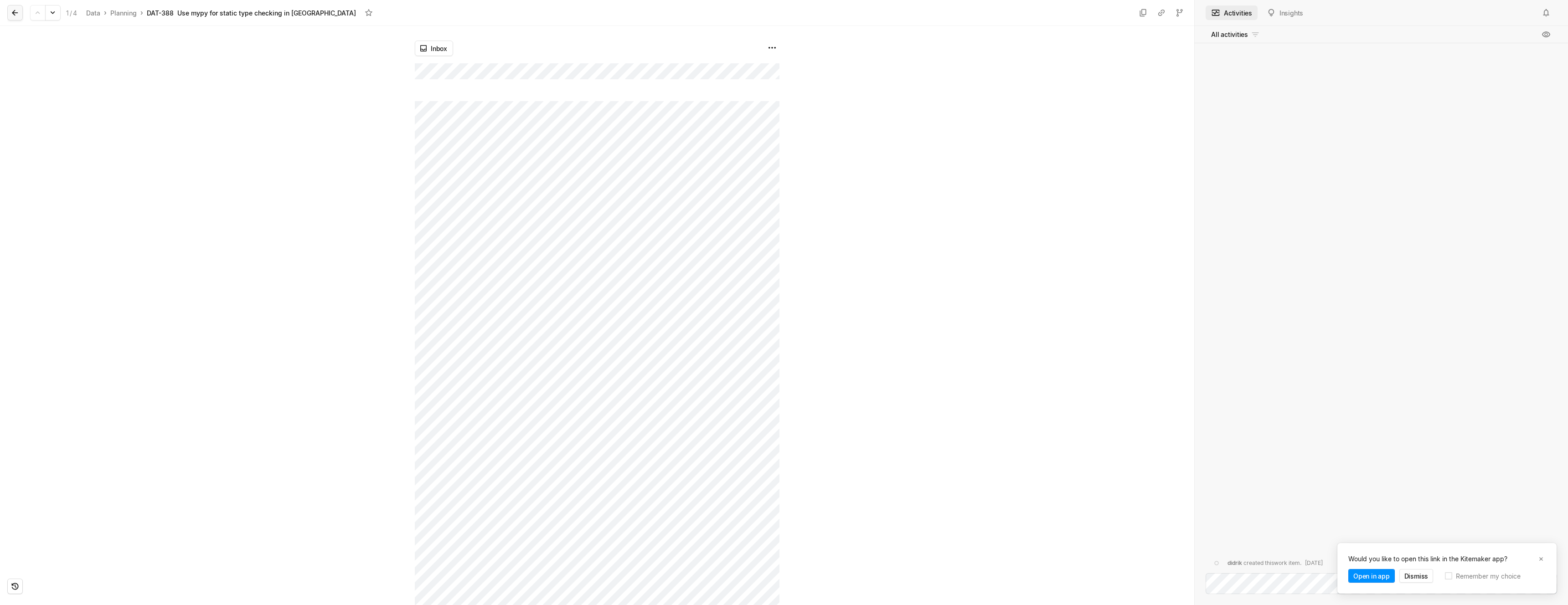
click at [15, 10] on icon at bounding box center [15, 13] width 6 height 6
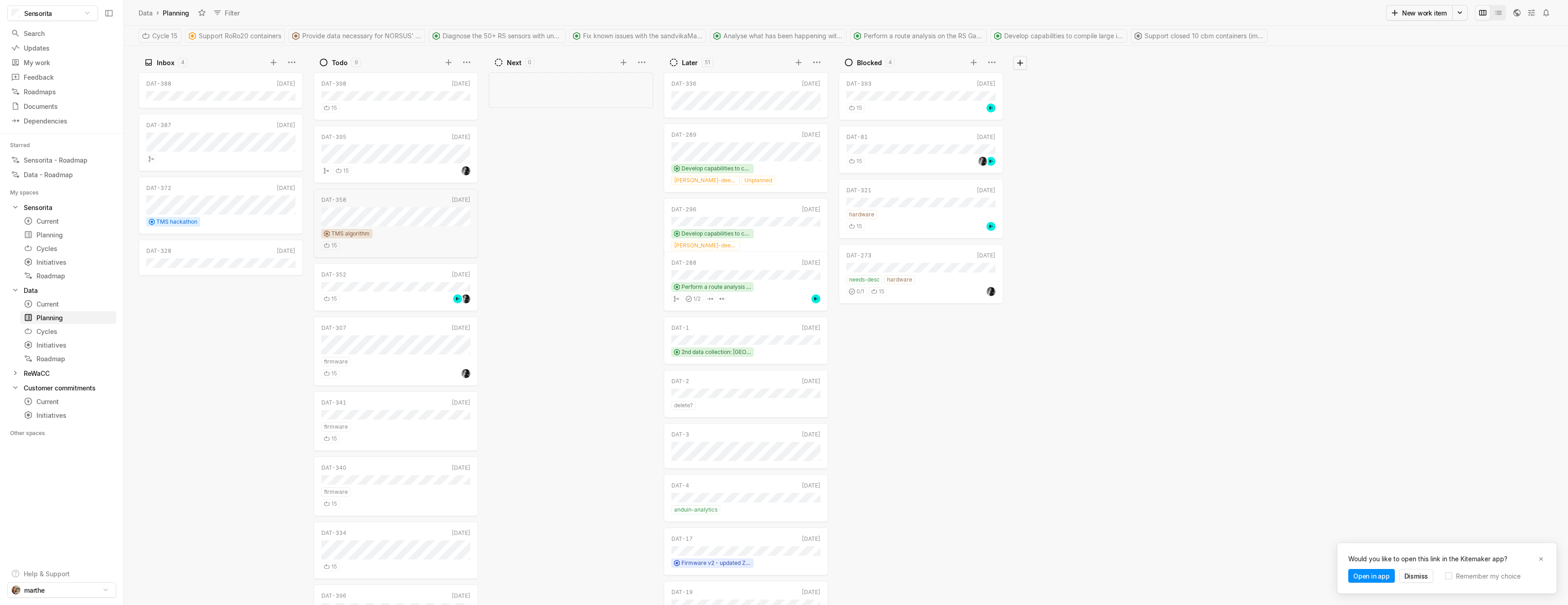
click at [152, 286] on div "DAT-388 Jul 21 DAT-387 Aug 18 DAT-372 Jul 11 TMS hackathon DAT-328 Jul 15" at bounding box center [223, 338] width 169 height 536
click at [547, 175] on div "Add work item" at bounding box center [573, 338] width 169 height 536
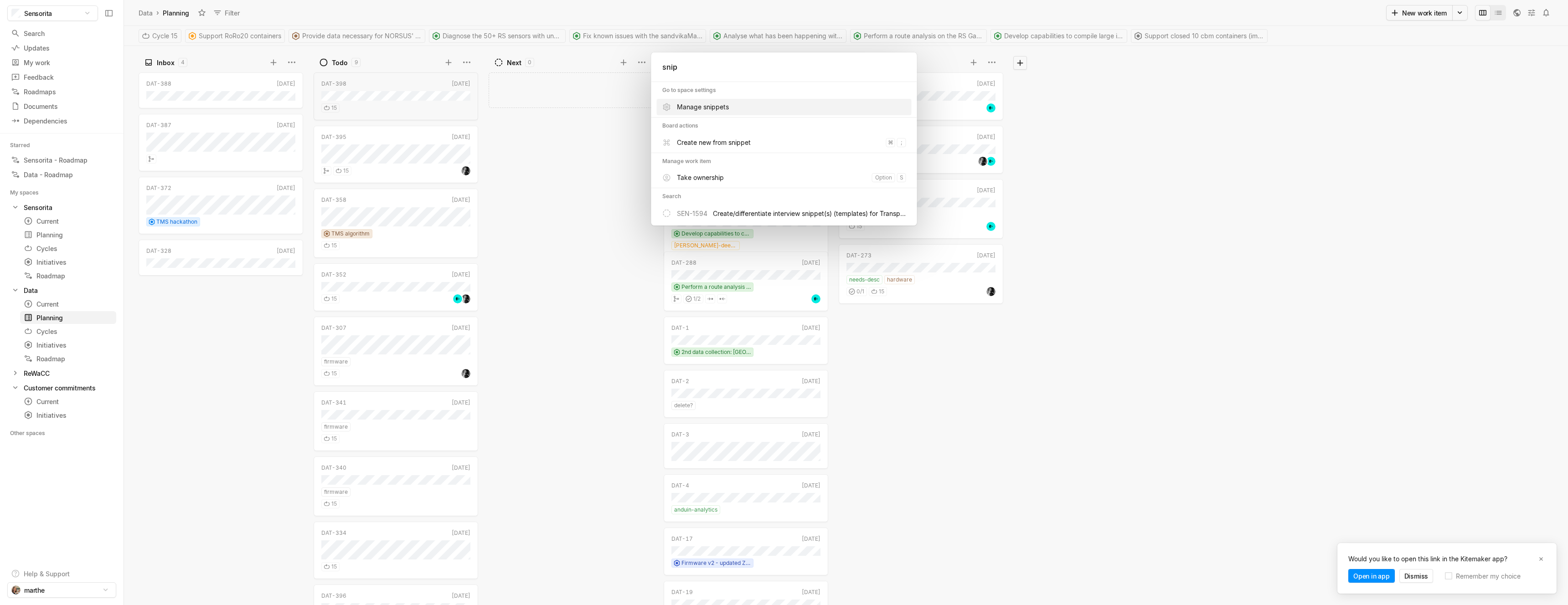
type input "snipp"
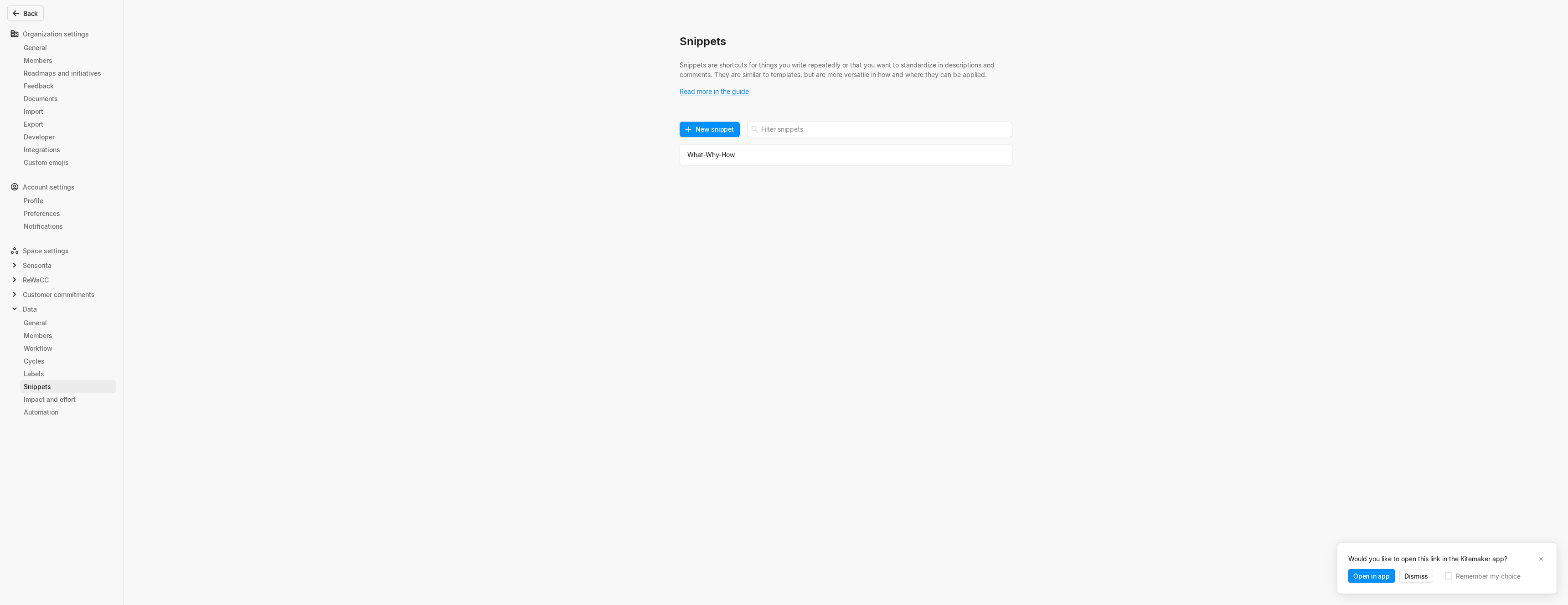
click at [37, 382] on div "Snippets" at bounding box center [68, 387] width 89 height 10
click at [699, 155] on div "What-Why-How" at bounding box center [838, 155] width 303 height 10
click at [954, 286] on button "Cancel" at bounding box center [966, 287] width 32 height 15
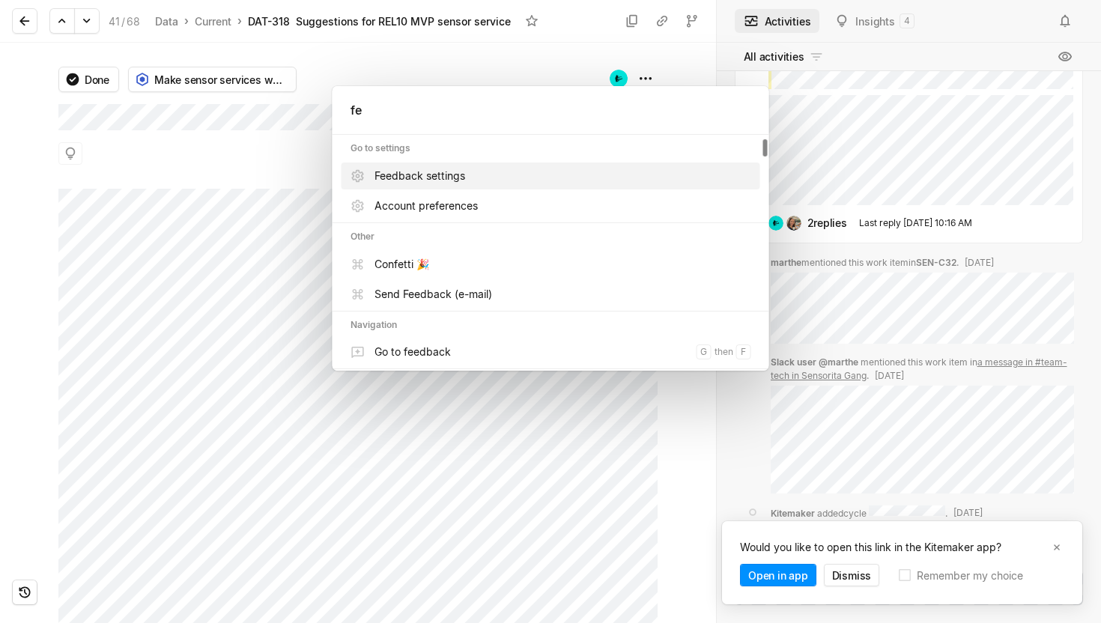
type input "fee"
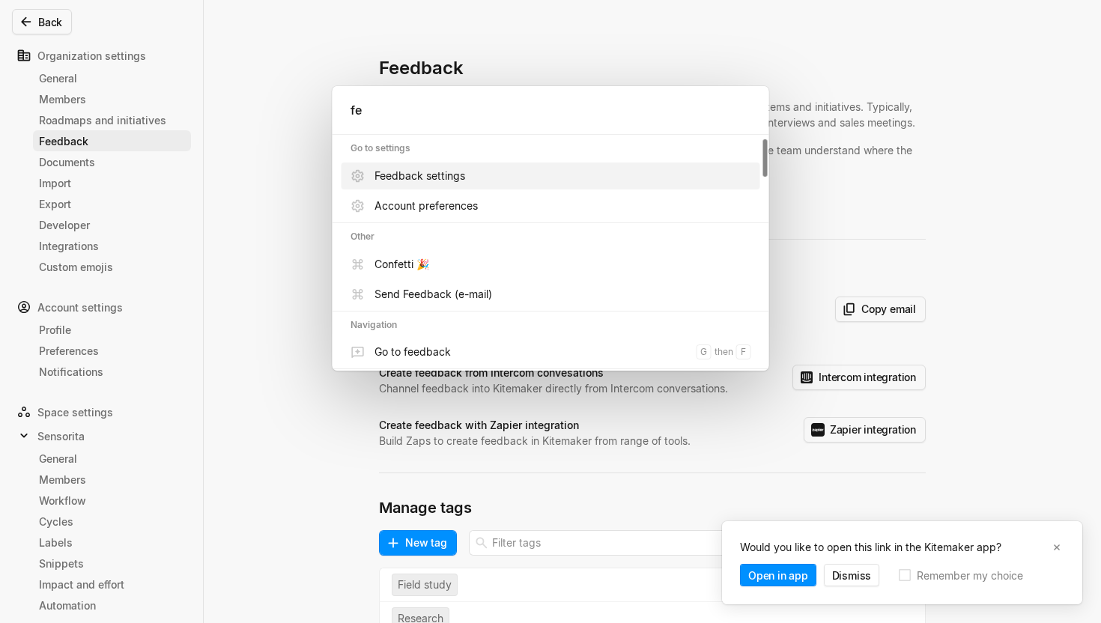
type input "fee"
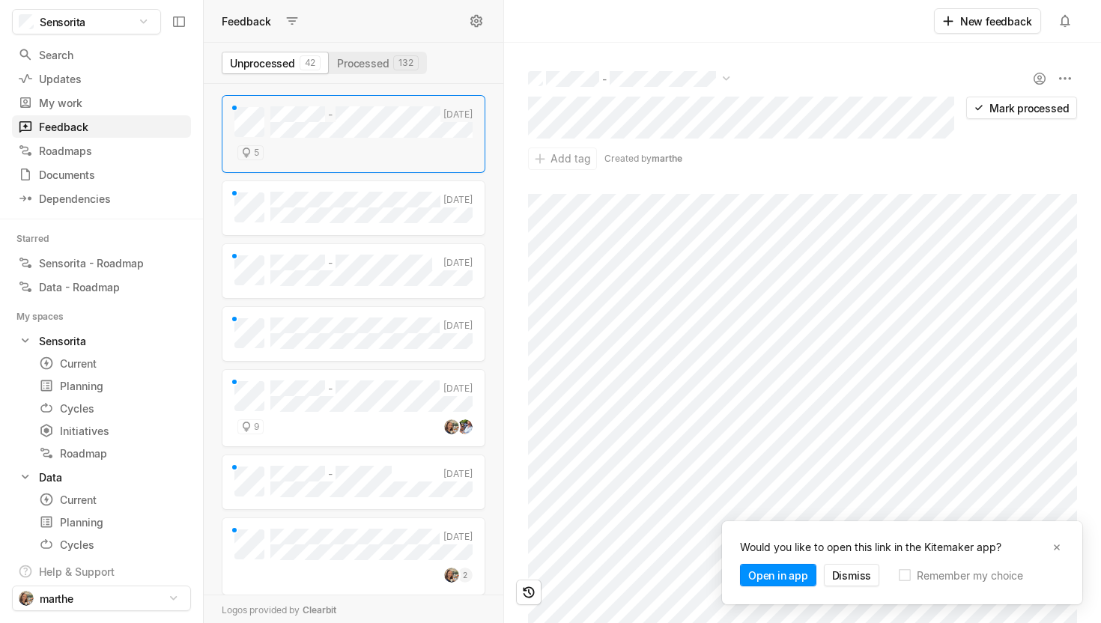
scroll to position [539, 300]
click at [729, 73] on html "Sensorita Search / Updates g then u My work = Feedback g then f Roadmaps g then…" at bounding box center [550, 311] width 1101 height 623
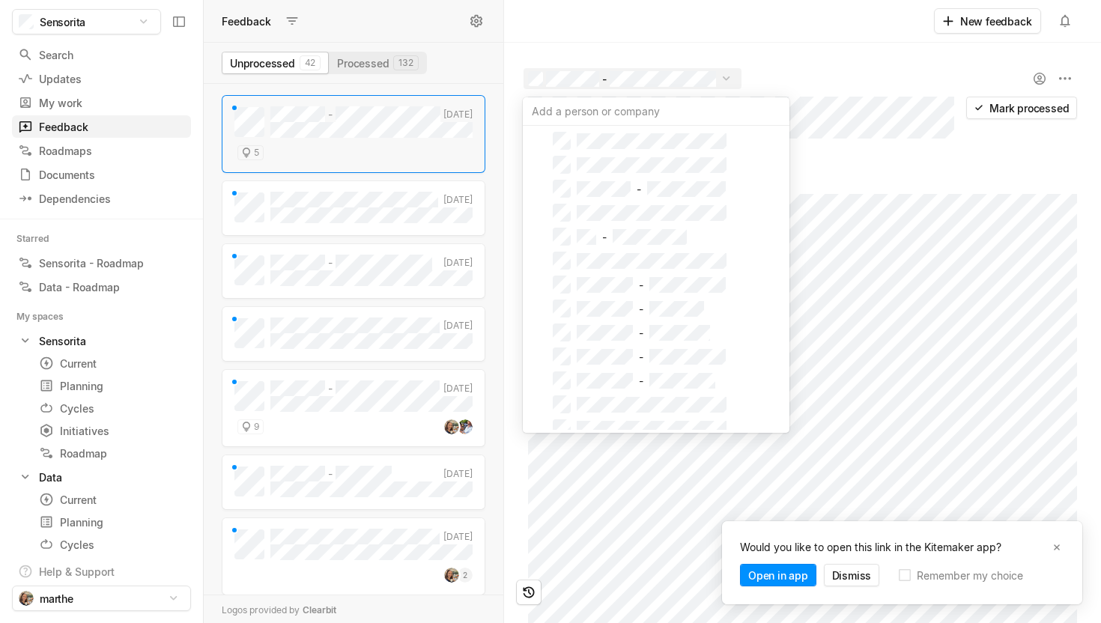
scroll to position [455, 0]
click at [891, 68] on html "Sensorita Search / Updates g then u My work = Feedback g then f Roadmaps g then…" at bounding box center [550, 311] width 1101 height 623
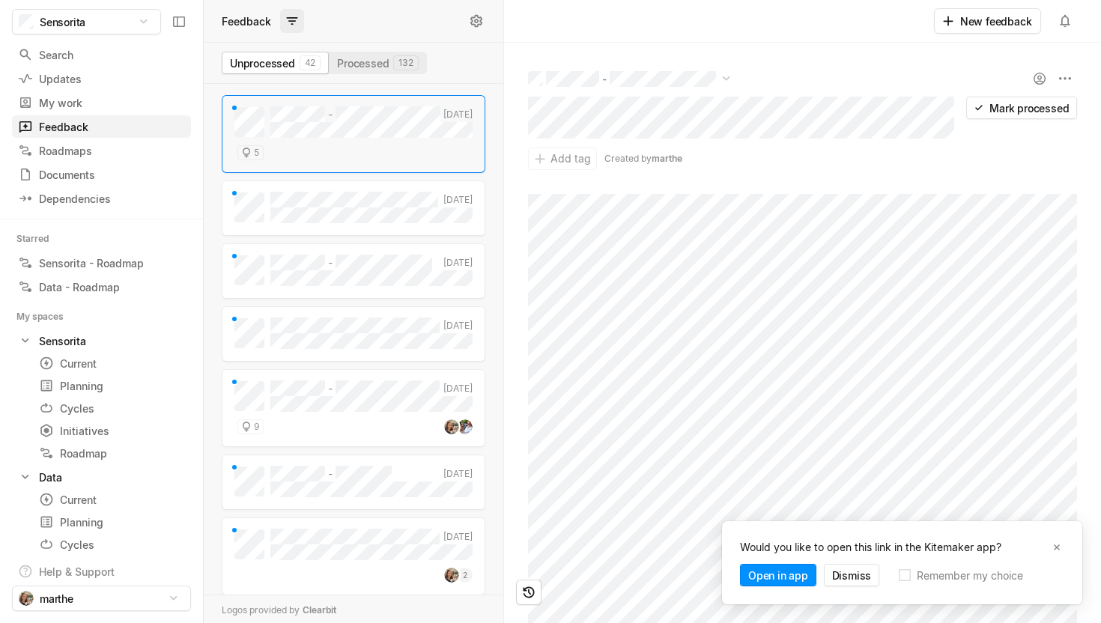
click at [291, 16] on icon at bounding box center [292, 20] width 15 height 15
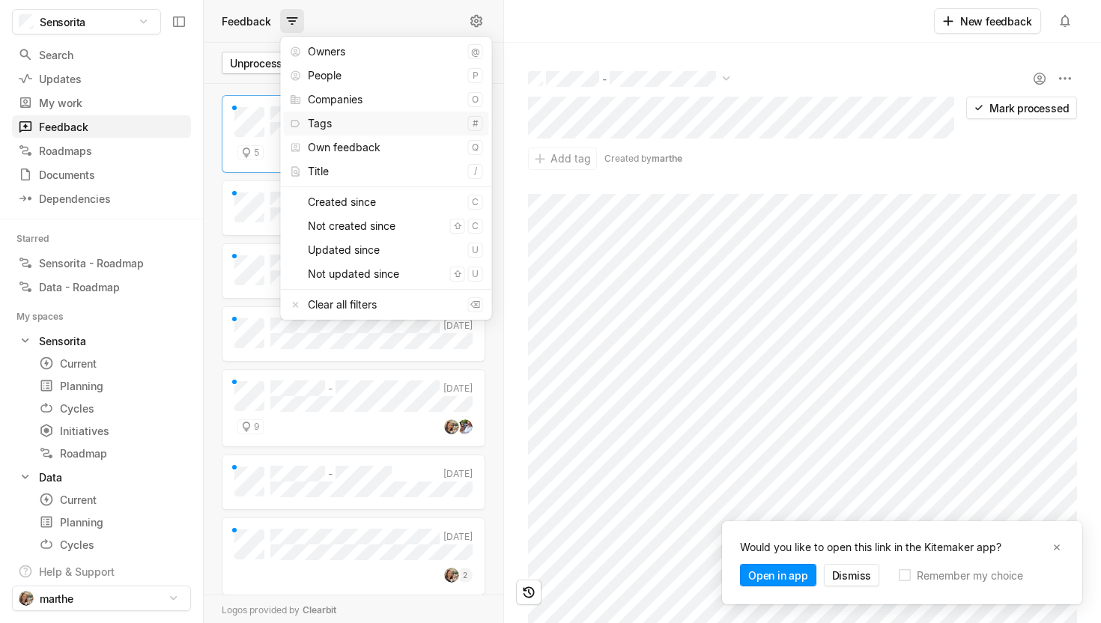
click at [392, 123] on div "Tags" at bounding box center [385, 124] width 154 height 24
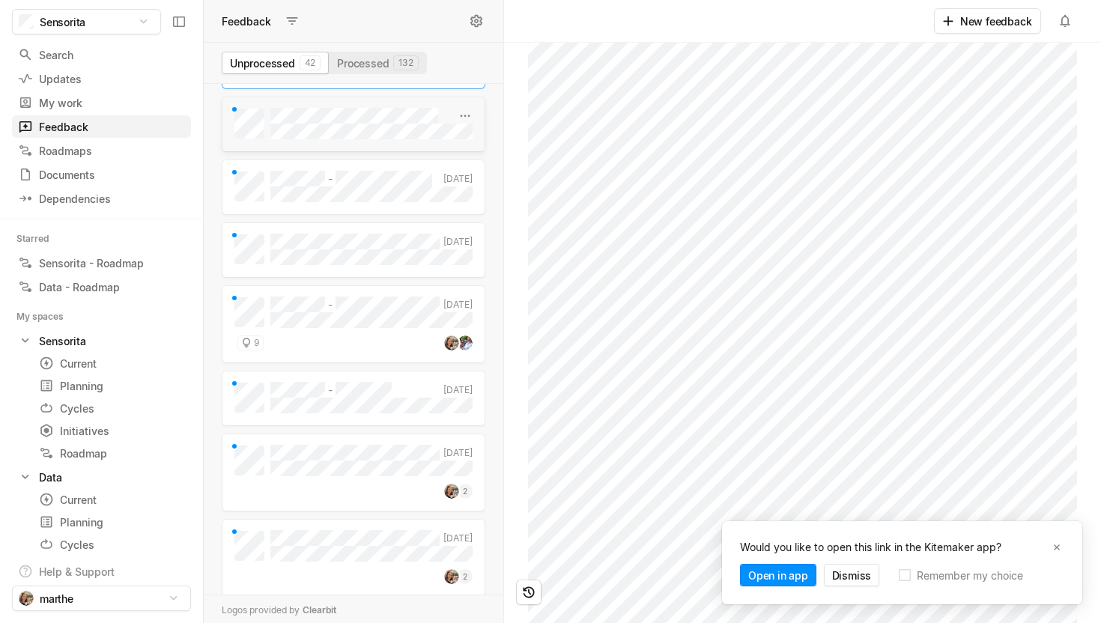
scroll to position [93, 0]
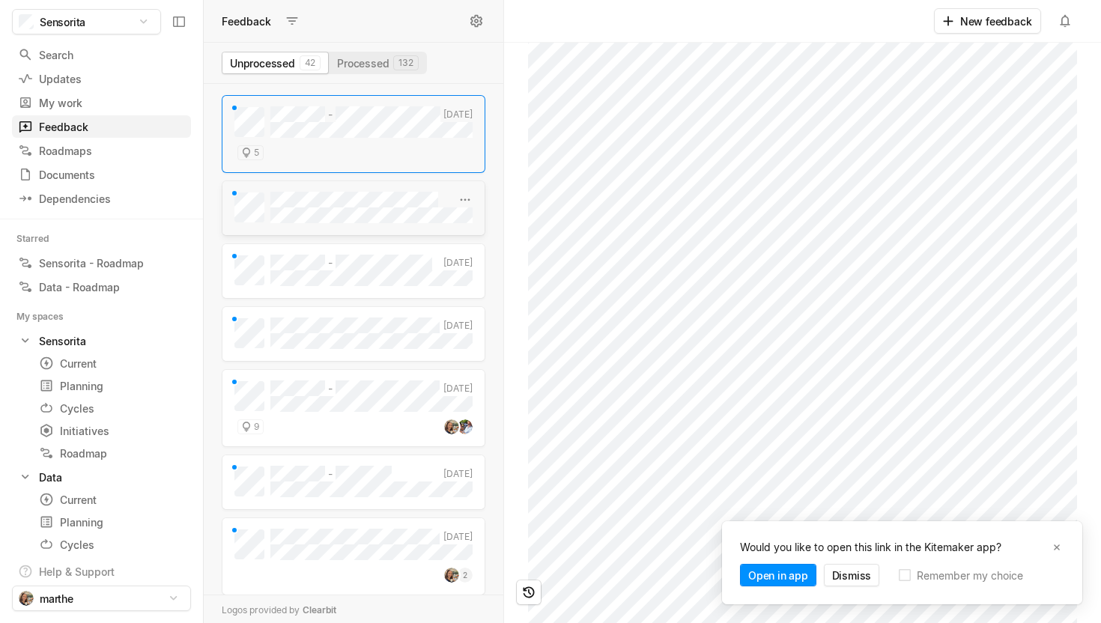
scroll to position [0, 0]
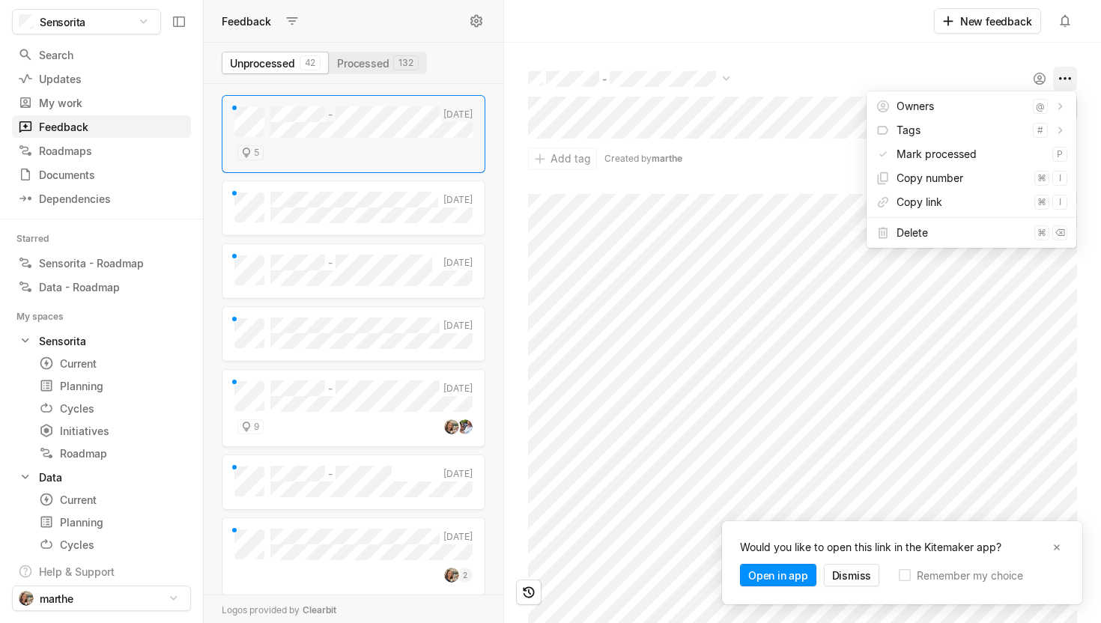
click at [1065, 76] on html "Sensorita Search / Updates g then u My work = Feedback g then f Roadmaps g then…" at bounding box center [550, 311] width 1101 height 623
click at [750, 155] on html "Sensorita Search / Updates g then u My work = Feedback g then f Roadmaps g then…" at bounding box center [550, 311] width 1101 height 623
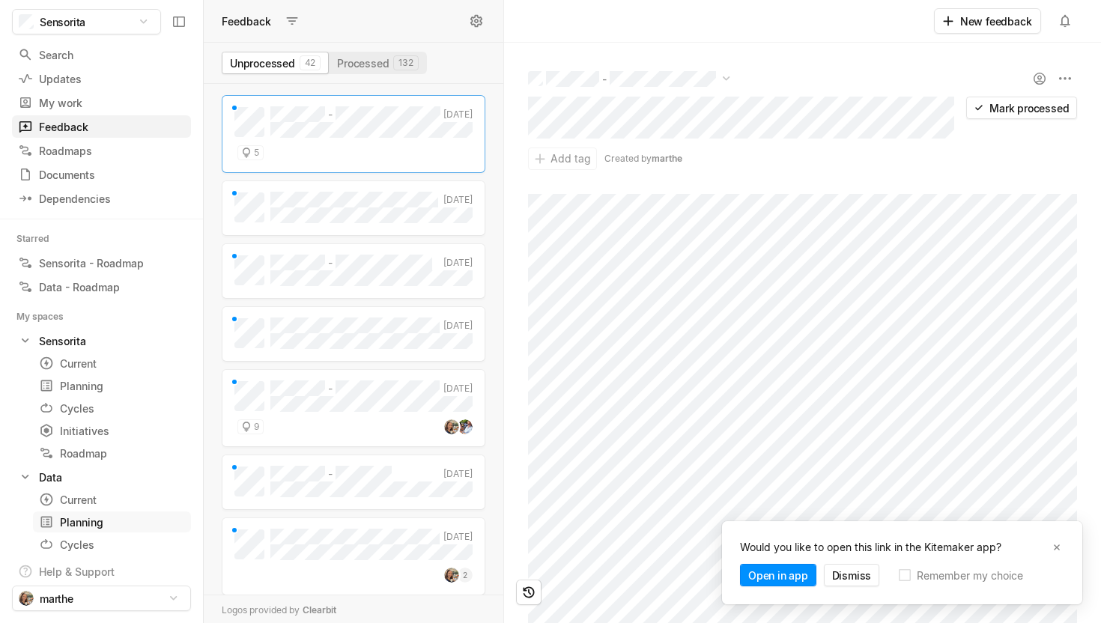
scroll to position [177, 0]
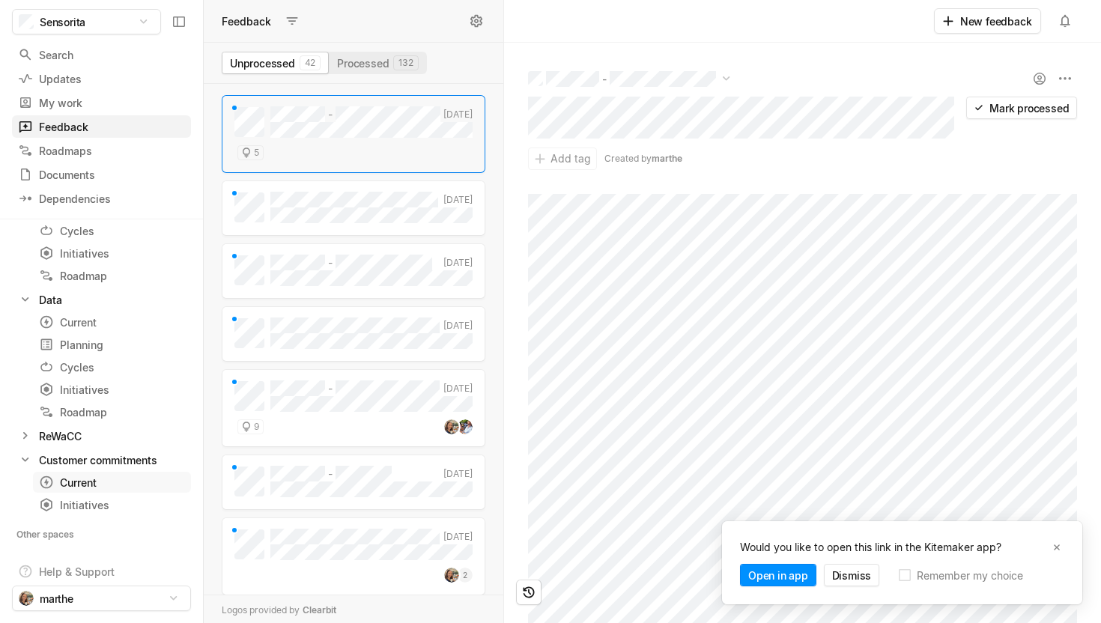
click at [73, 485] on div "Current" at bounding box center [84, 483] width 91 height 16
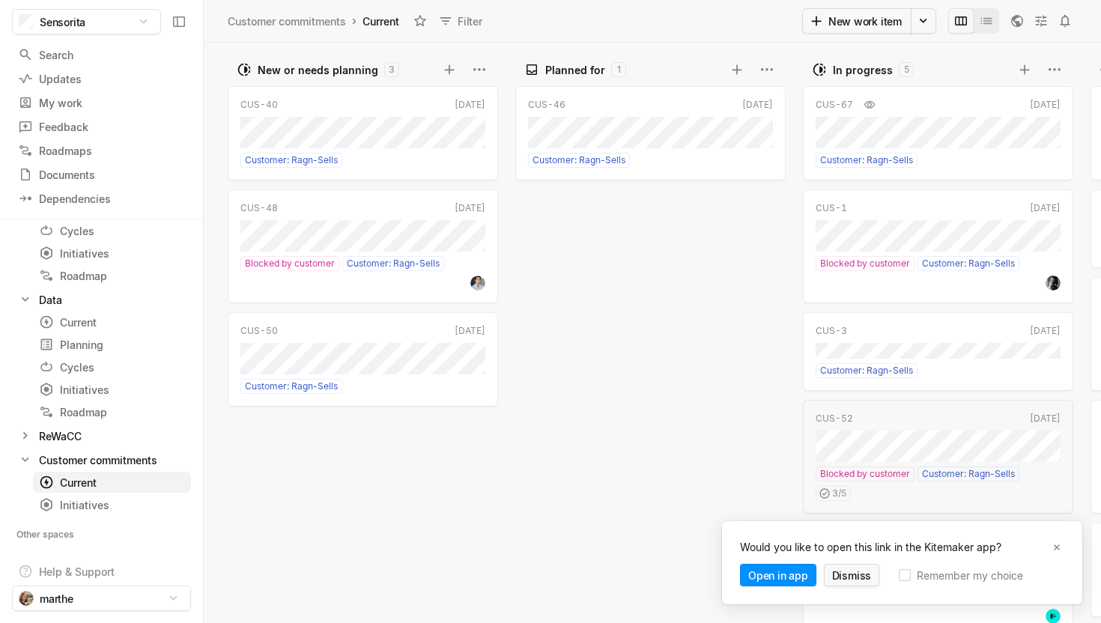
click at [849, 572] on button "Dismiss" at bounding box center [852, 575] width 56 height 22
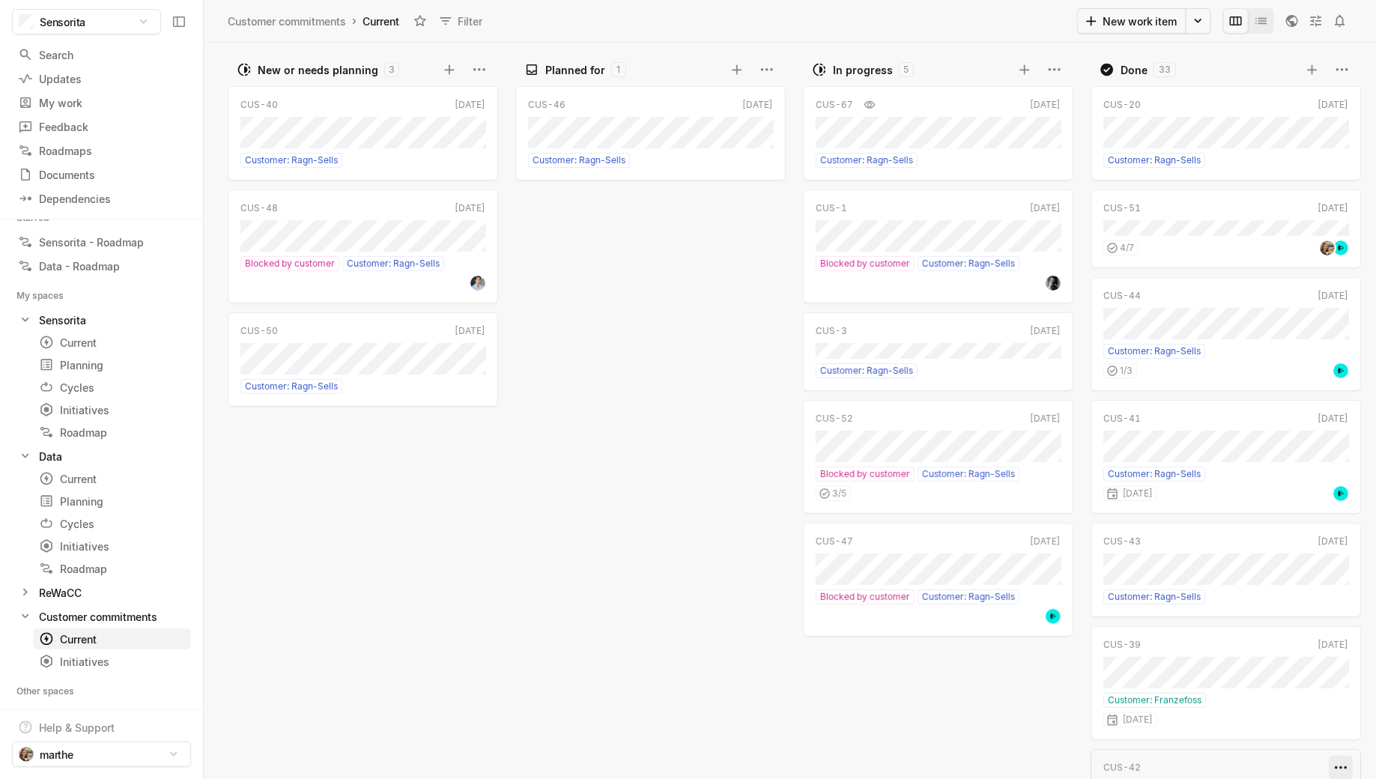
scroll to position [0, 15]
